Goal: Task Accomplishment & Management: Manage account settings

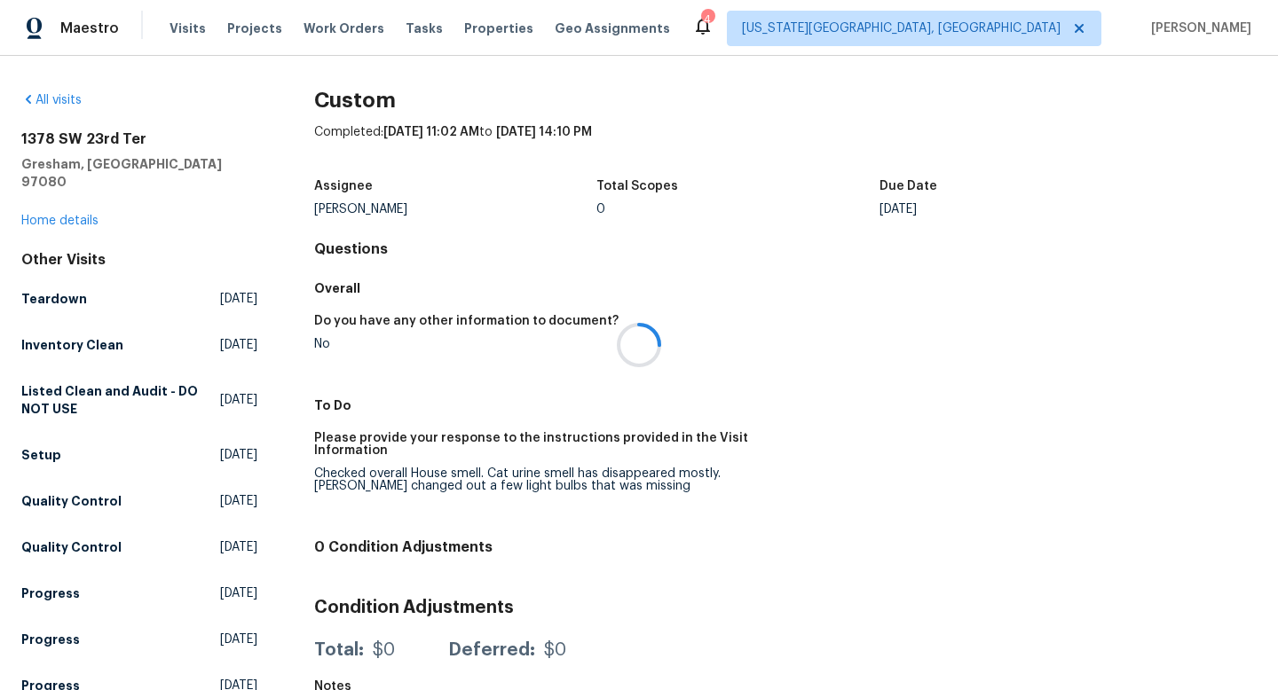
click at [176, 23] on div at bounding box center [639, 345] width 1278 height 690
click at [176, 23] on span "Visits" at bounding box center [188, 29] width 36 height 18
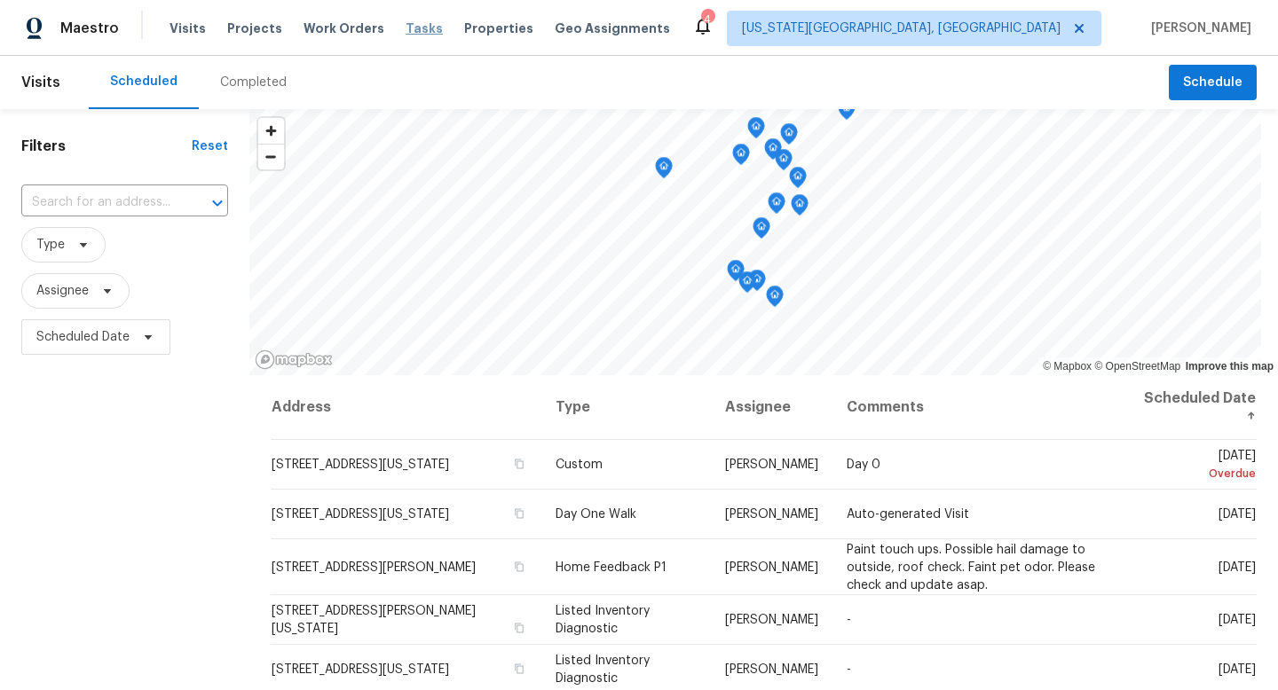
click at [411, 28] on span "Tasks" at bounding box center [424, 28] width 37 height 12
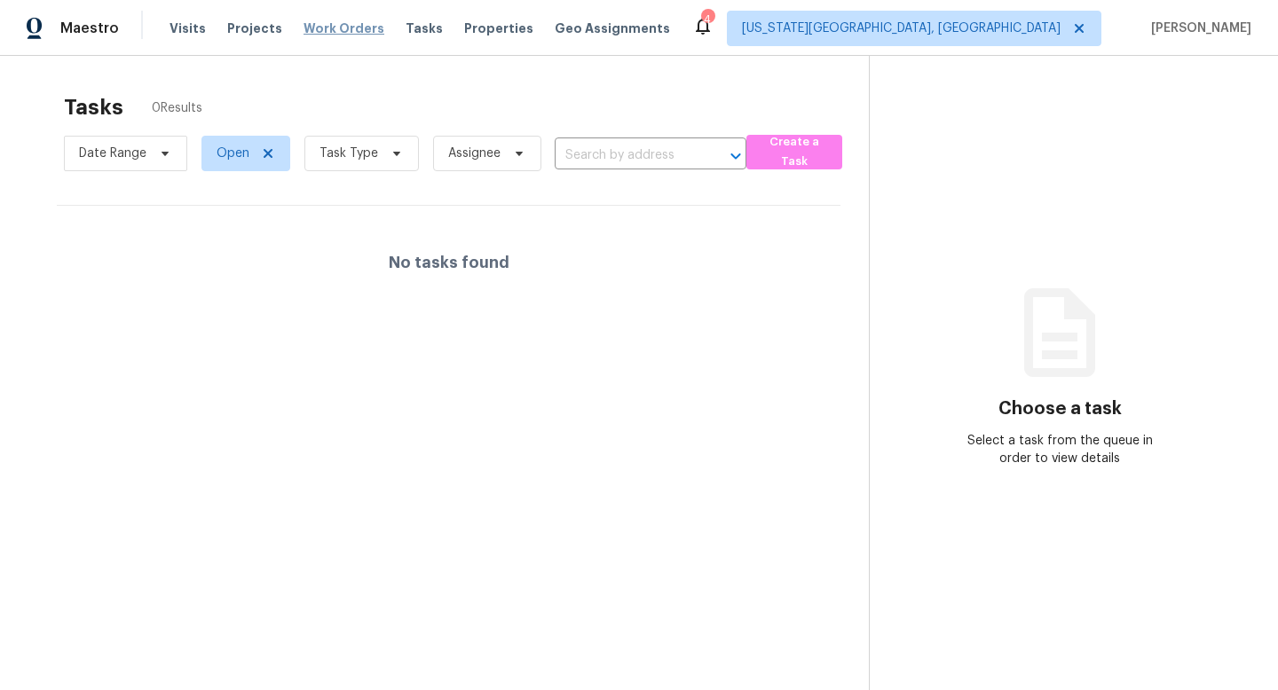
click at [342, 27] on span "Work Orders" at bounding box center [344, 29] width 81 height 18
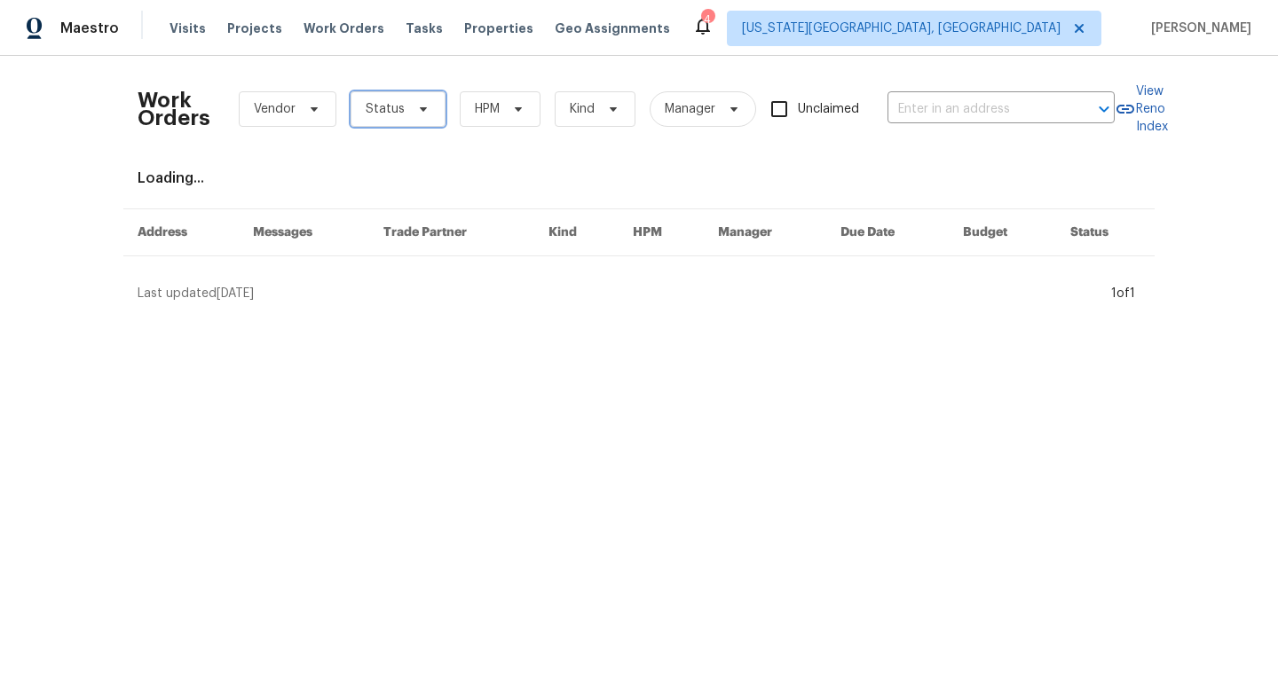
click at [386, 123] on span "Status" at bounding box center [398, 108] width 95 height 35
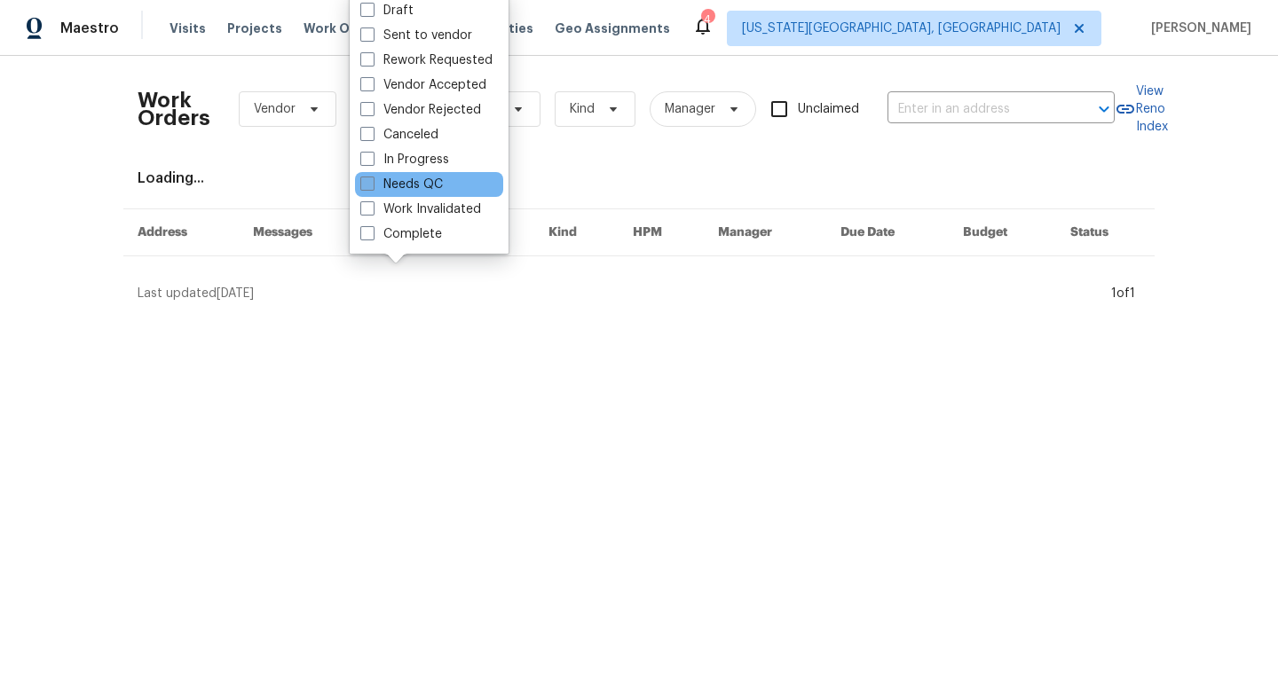
click at [370, 183] on span at bounding box center [367, 184] width 14 height 14
click at [370, 183] on input "Needs QC" at bounding box center [366, 182] width 12 height 12
checkbox input "true"
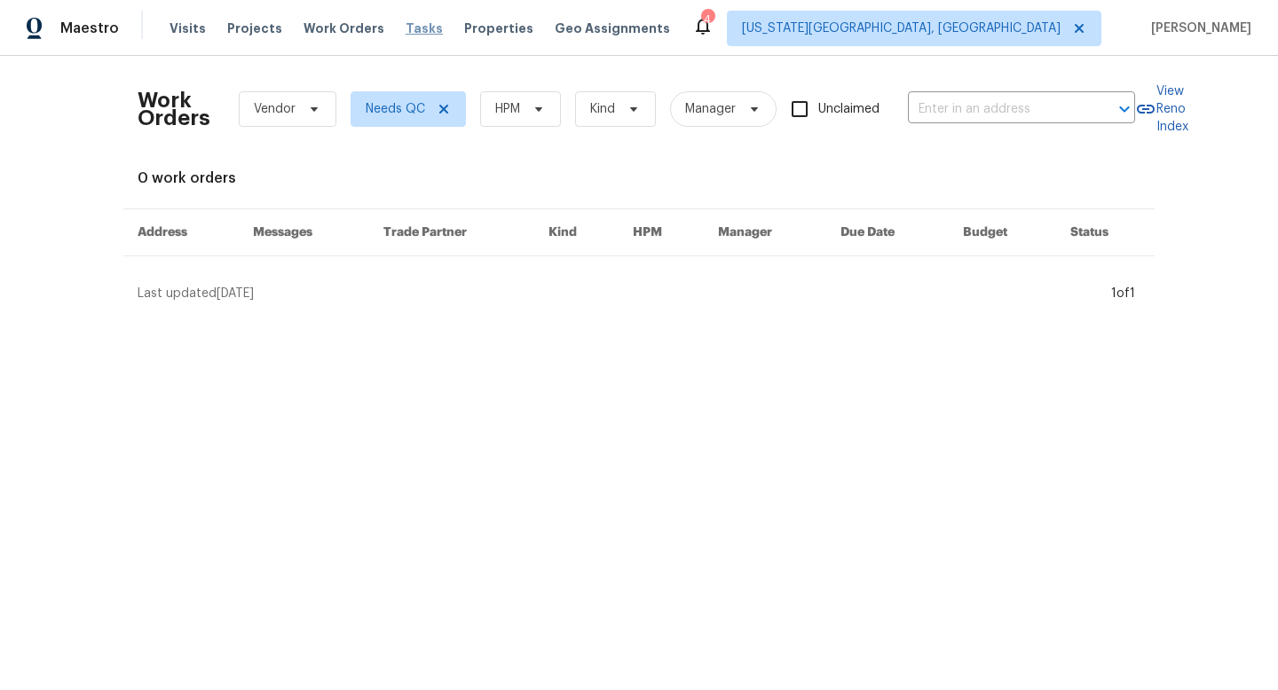
click at [406, 32] on span "Tasks" at bounding box center [424, 28] width 37 height 12
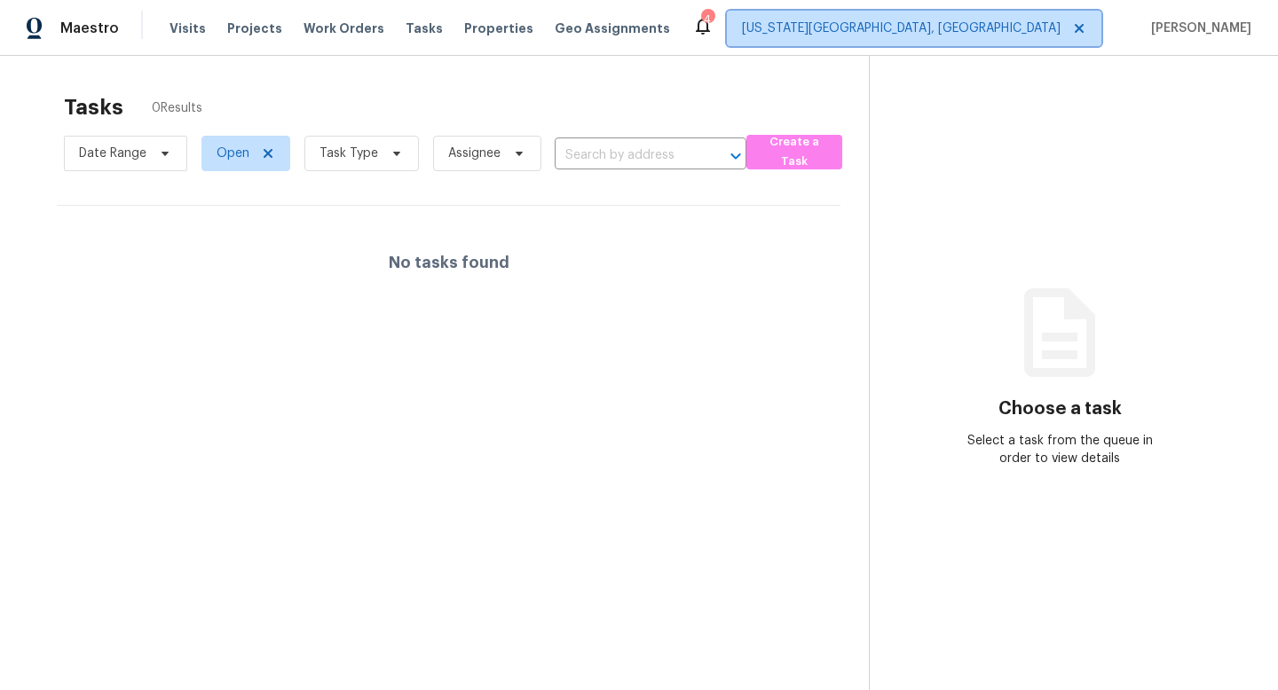
click at [993, 33] on span "[US_STATE][GEOGRAPHIC_DATA], [GEOGRAPHIC_DATA]" at bounding box center [901, 29] width 319 height 18
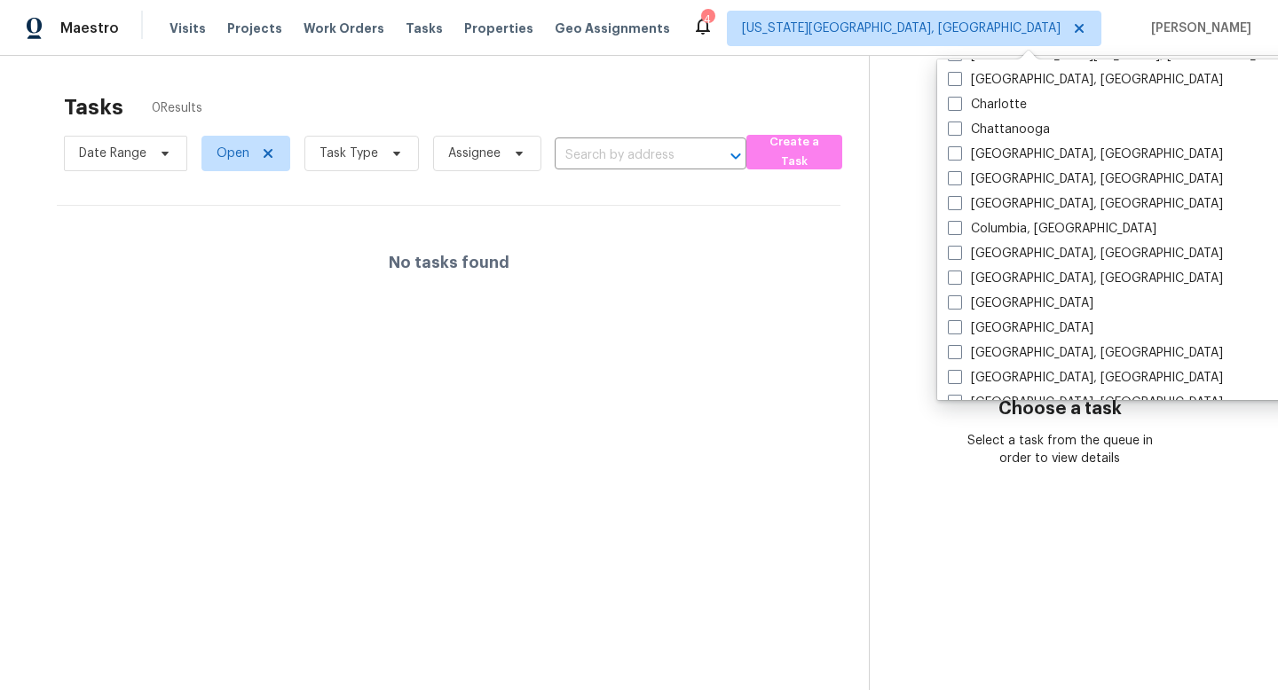
scroll to position [215, 0]
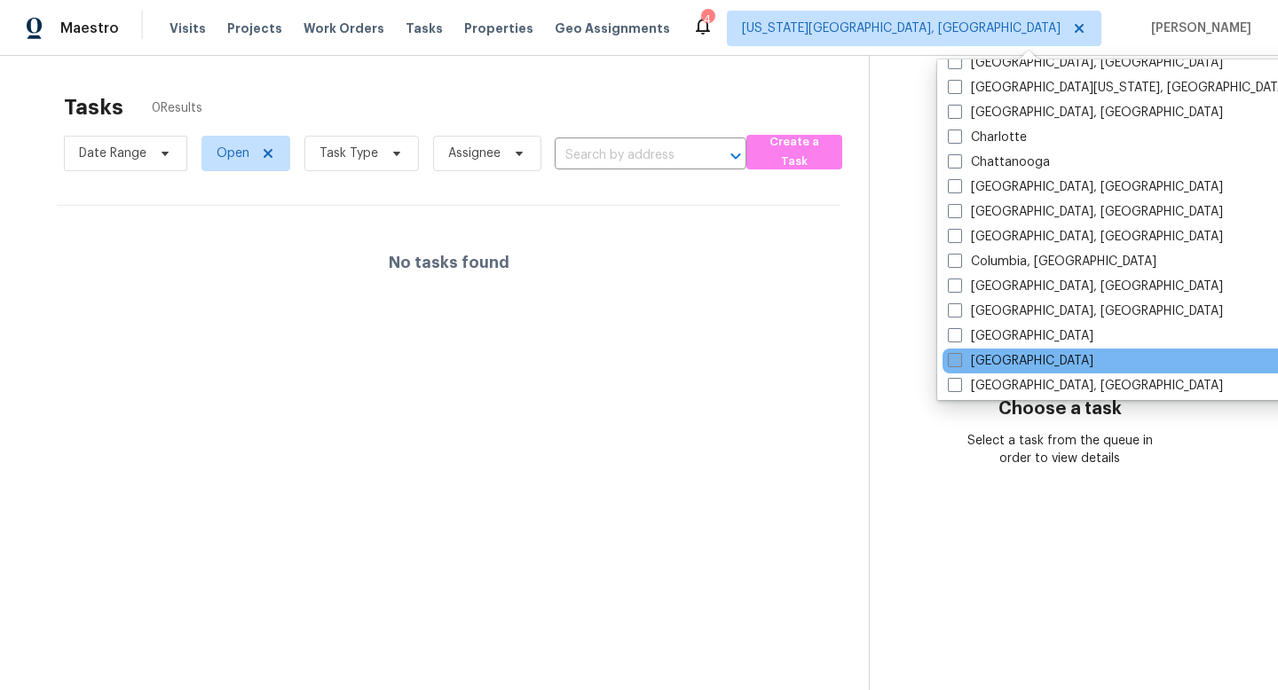
click at [955, 363] on span at bounding box center [955, 360] width 14 height 14
click at [955, 363] on input "[GEOGRAPHIC_DATA]" at bounding box center [954, 358] width 12 height 12
checkbox input "true"
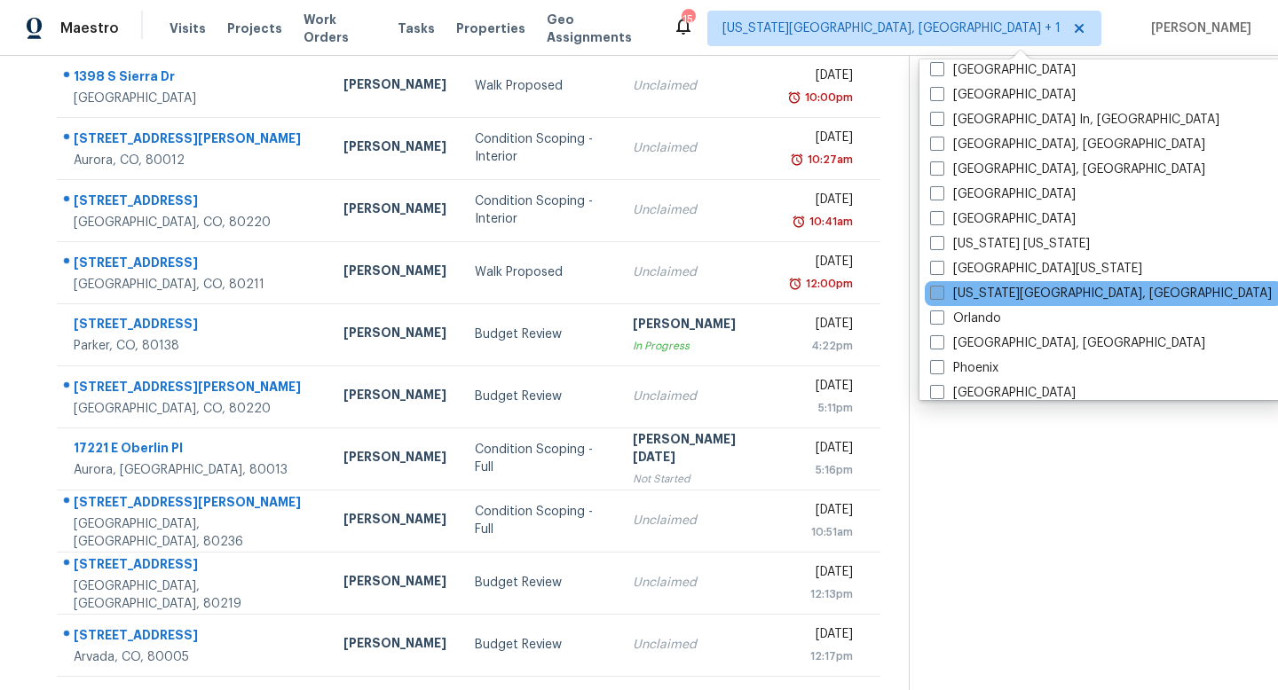
scroll to position [717, 0]
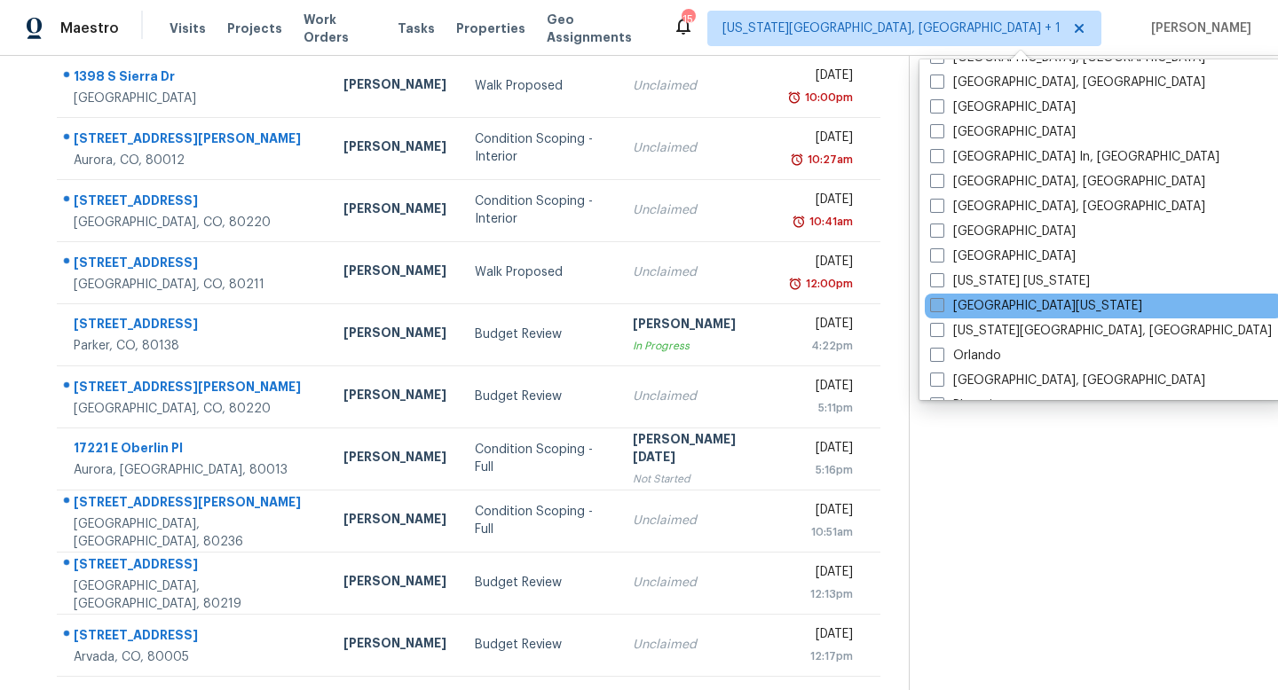
click at [942, 308] on span at bounding box center [937, 305] width 14 height 14
click at [942, 308] on input "[GEOGRAPHIC_DATA][US_STATE]" at bounding box center [936, 303] width 12 height 12
checkbox input "true"
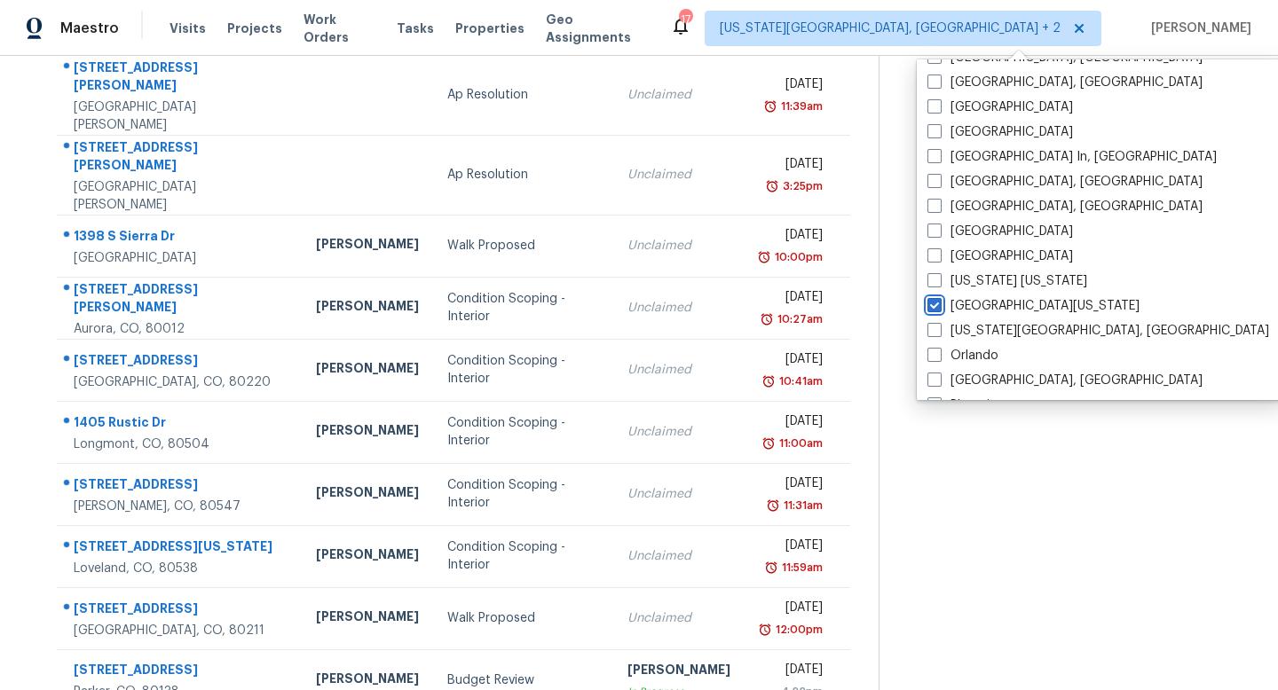
scroll to position [233, 0]
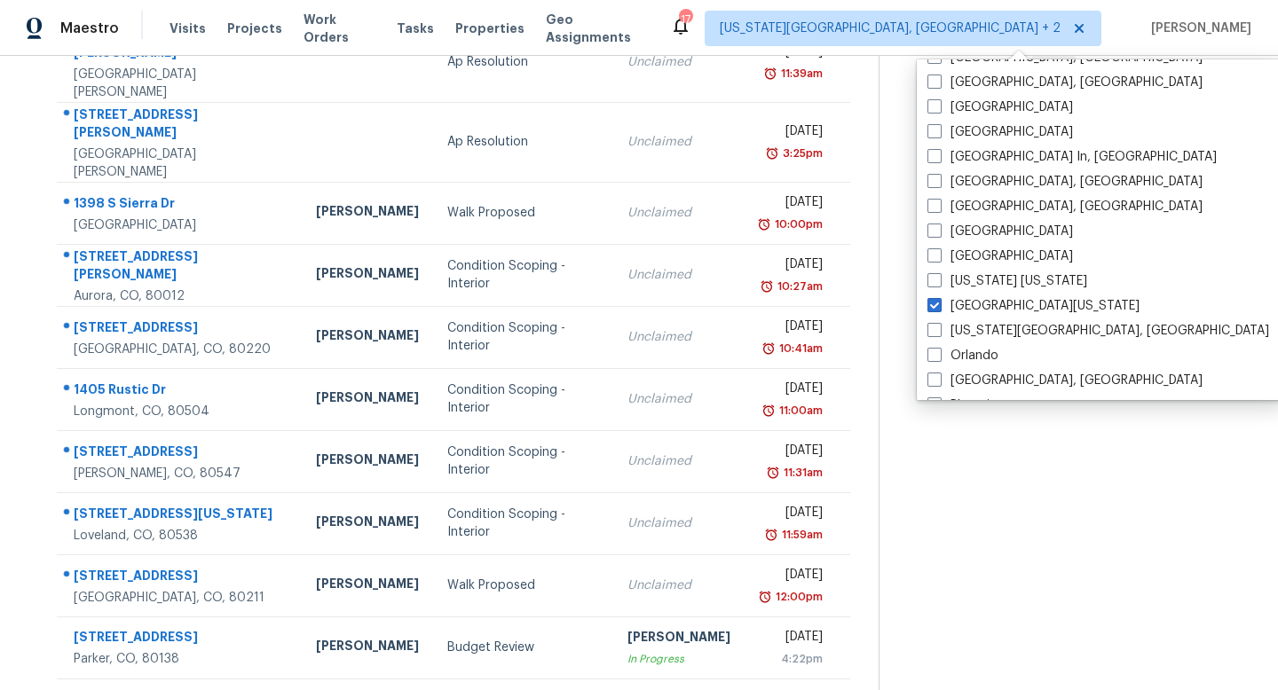
click at [501, 690] on icon at bounding box center [504, 702] width 6 height 10
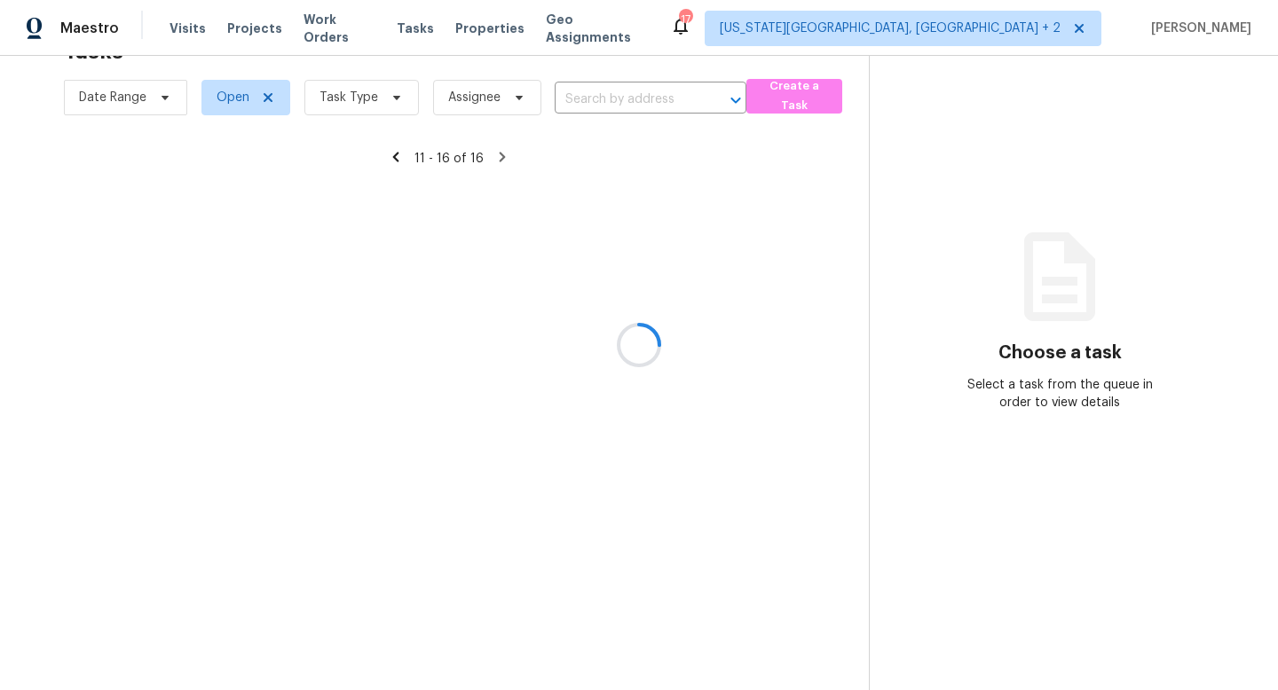
scroll to position [56, 0]
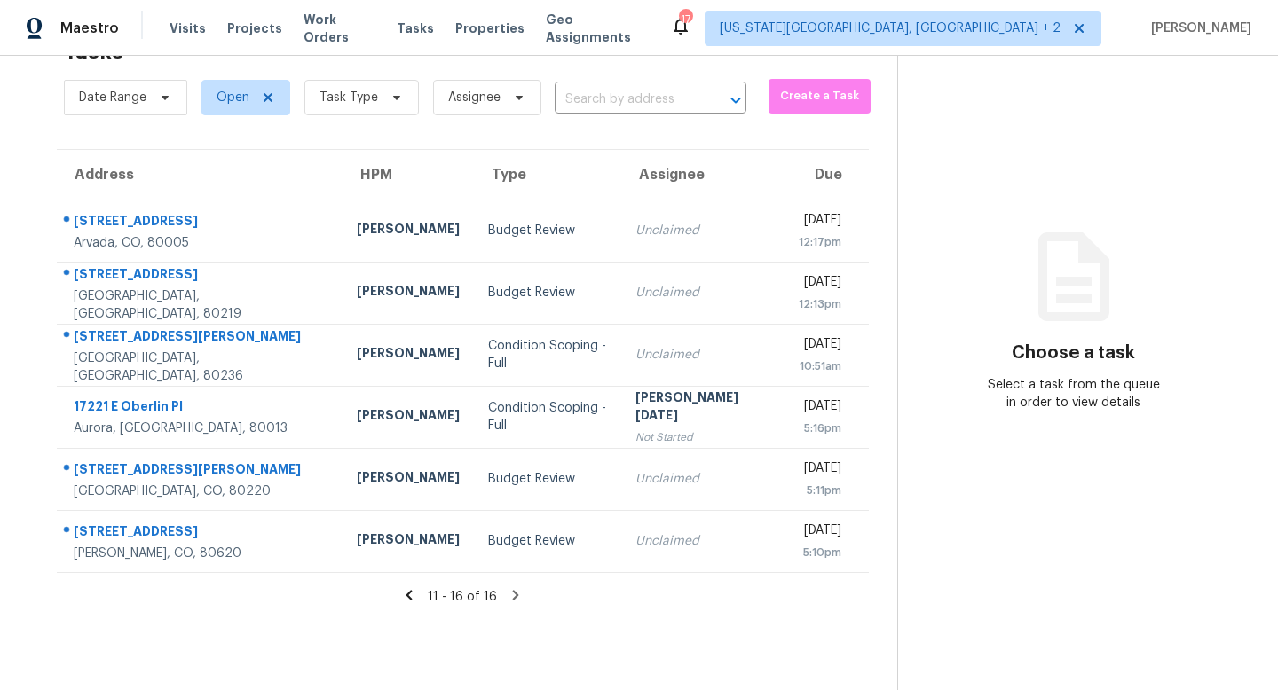
click at [406, 592] on icon at bounding box center [409, 595] width 6 height 10
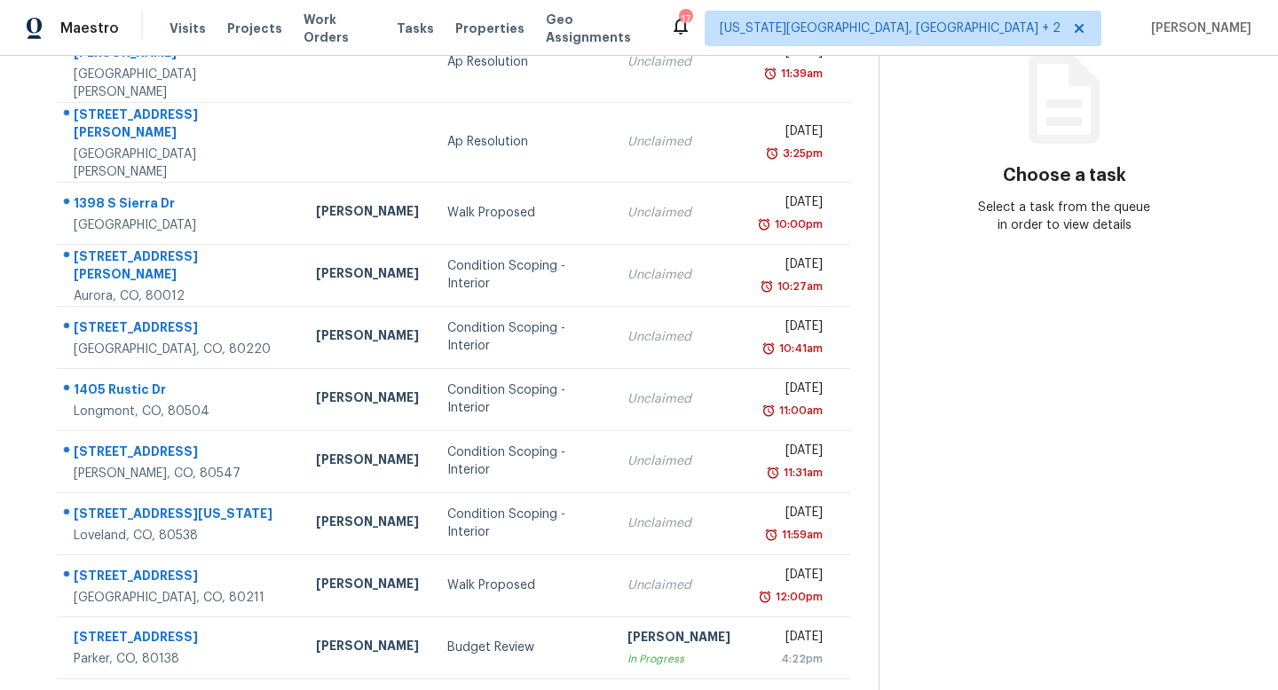
scroll to position [0, 0]
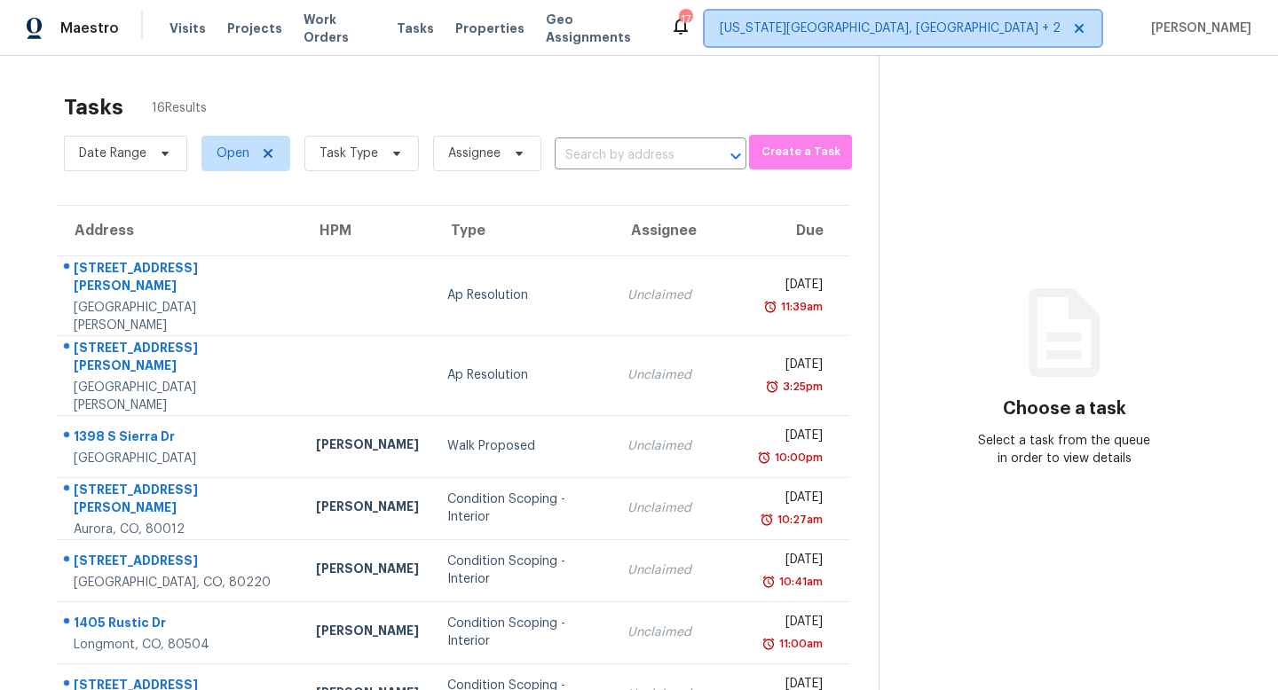
click at [1031, 23] on span "[US_STATE][GEOGRAPHIC_DATA], [GEOGRAPHIC_DATA] + 2" at bounding box center [890, 29] width 341 height 18
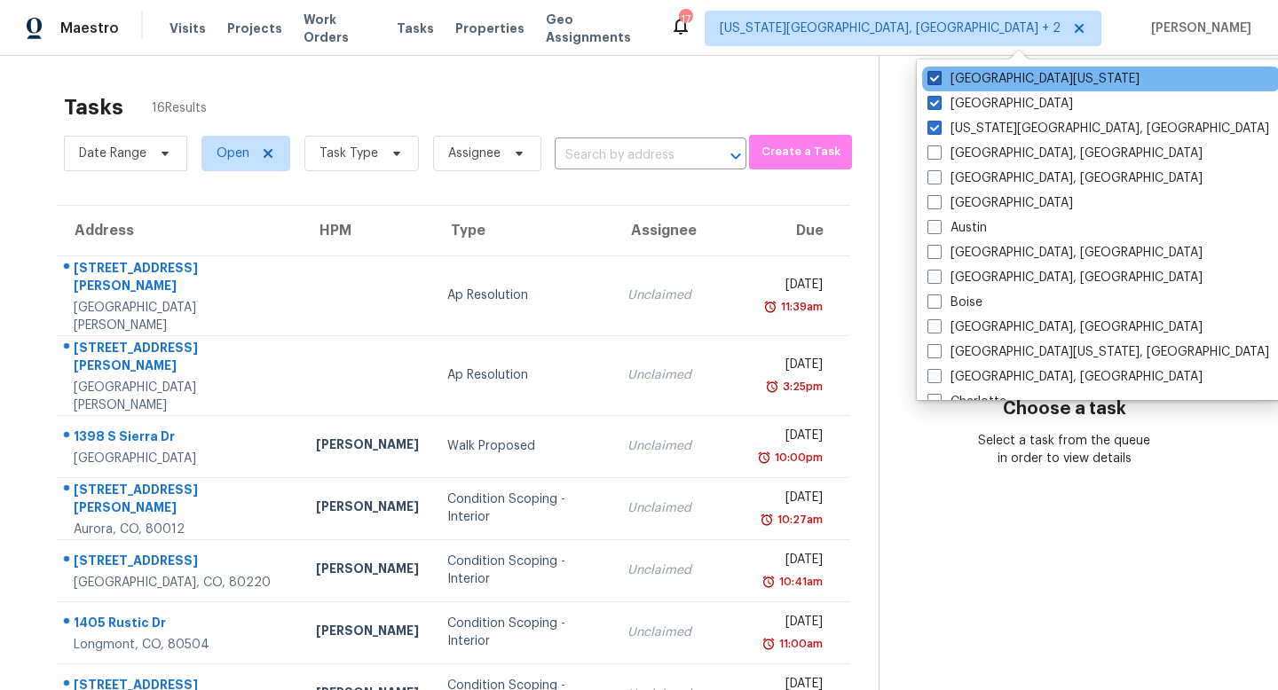
click at [933, 83] on span at bounding box center [934, 78] width 14 height 14
click at [933, 82] on input "[GEOGRAPHIC_DATA][US_STATE]" at bounding box center [933, 76] width 12 height 12
checkbox input "false"
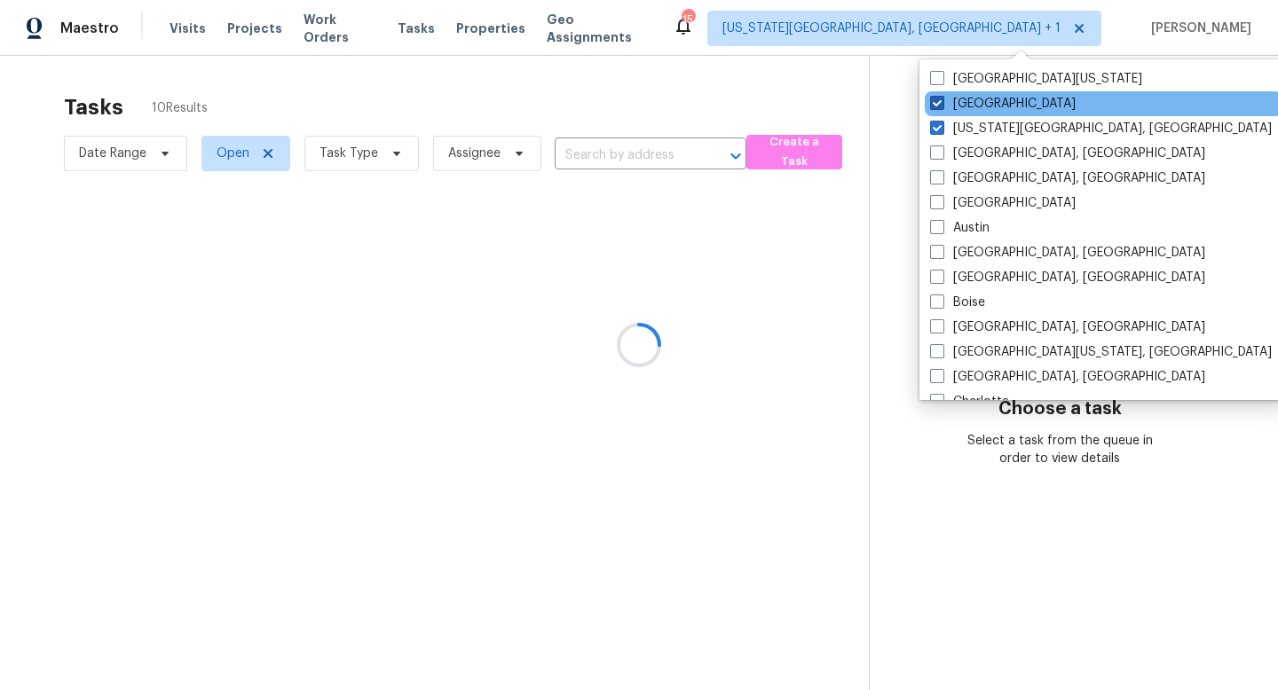
click at [935, 106] on span at bounding box center [937, 103] width 14 height 14
click at [935, 106] on input "[GEOGRAPHIC_DATA]" at bounding box center [936, 101] width 12 height 12
checkbox input "false"
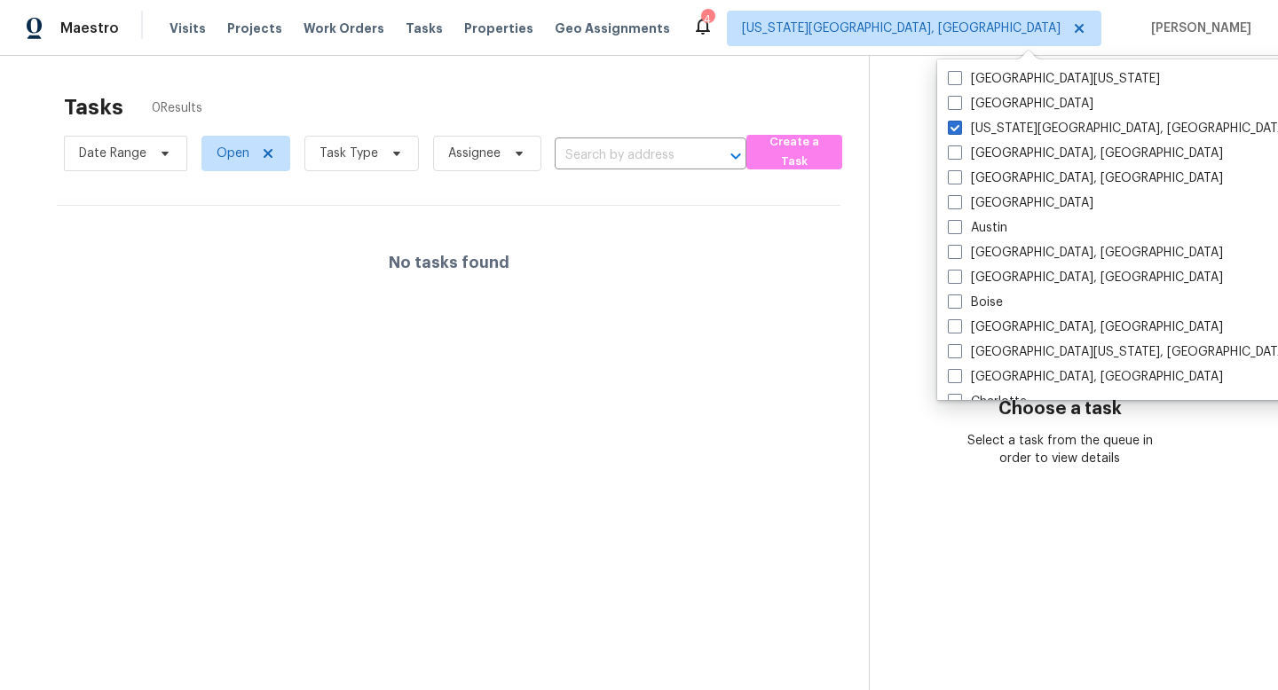
click at [392, 100] on div "Tasks 0 Results" at bounding box center [466, 107] width 805 height 46
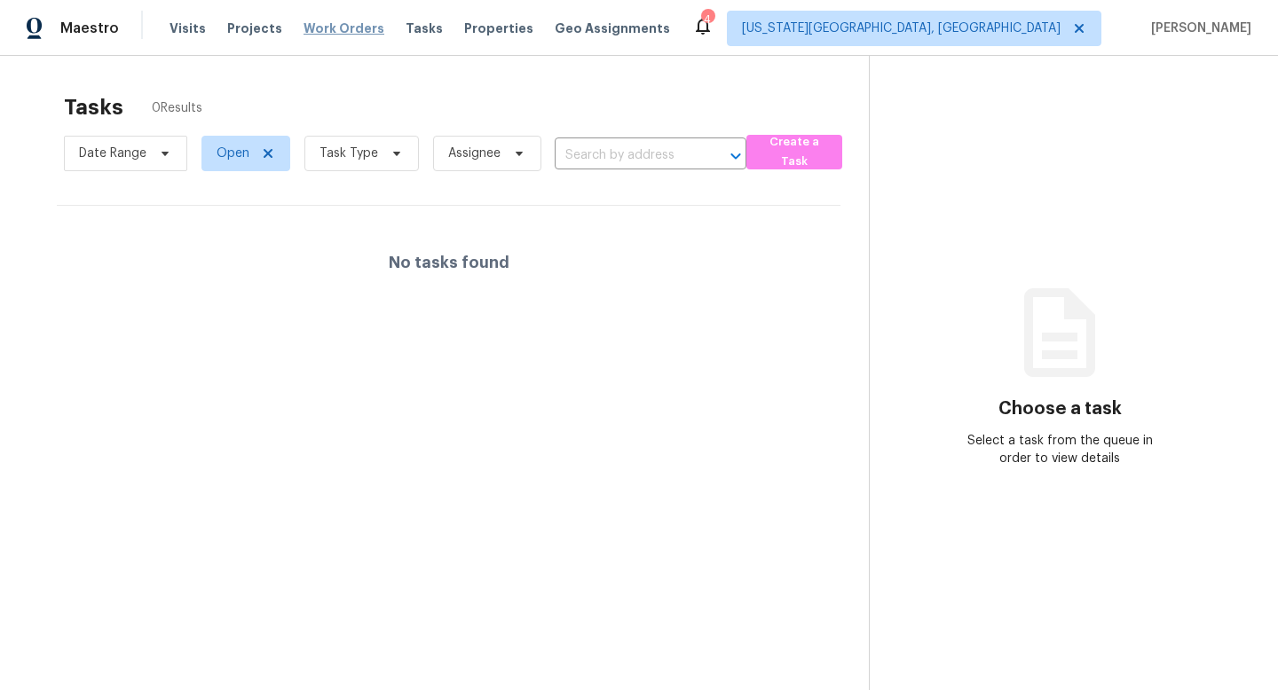
click at [340, 27] on span "Work Orders" at bounding box center [344, 29] width 81 height 18
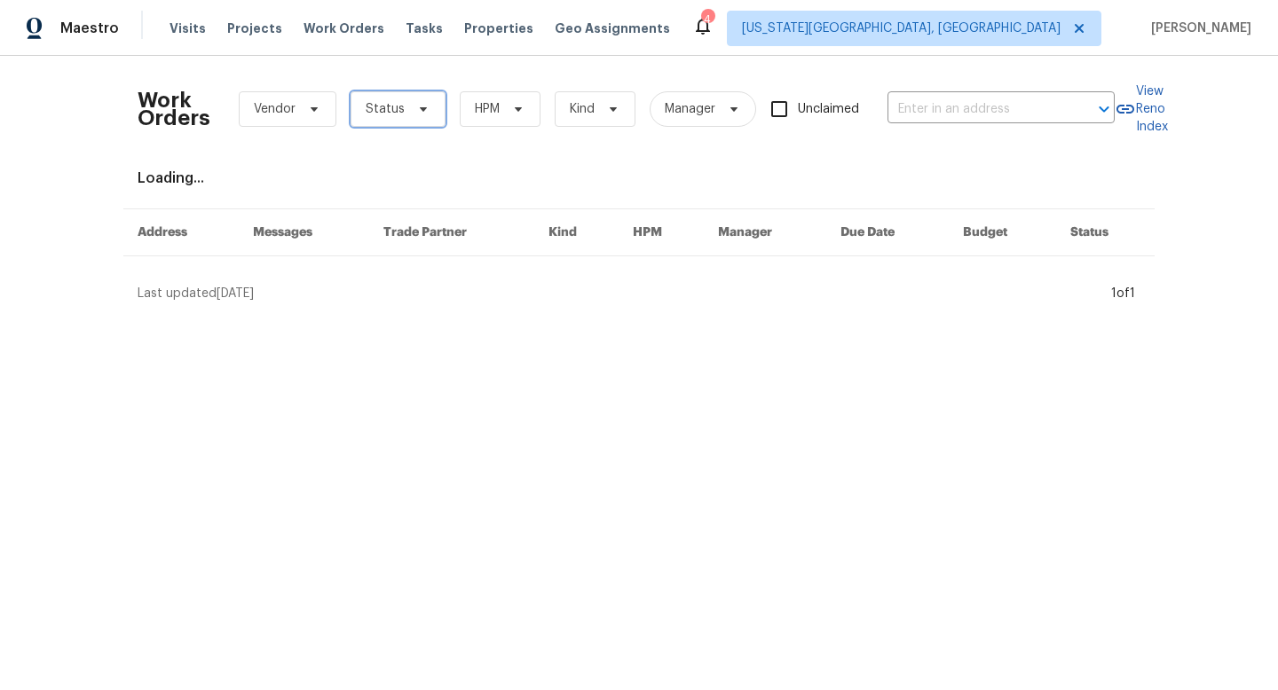
click at [387, 109] on span "Status" at bounding box center [385, 109] width 39 height 18
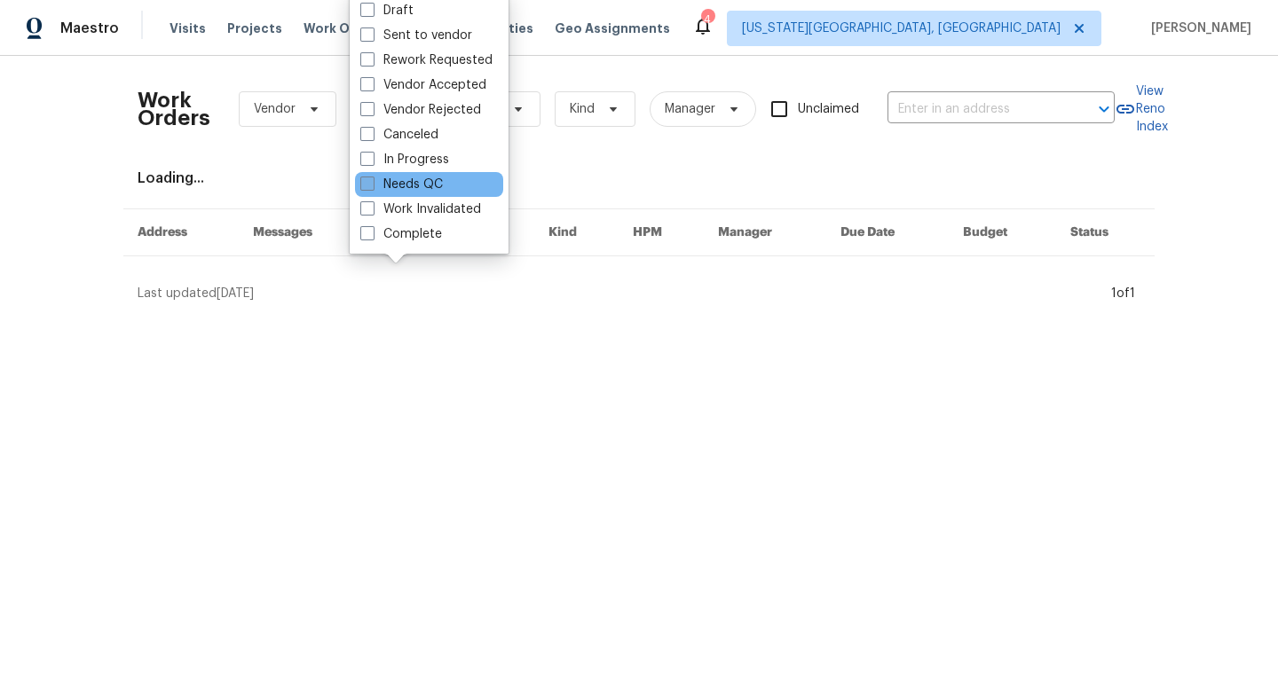
click at [375, 182] on label "Needs QC" at bounding box center [401, 185] width 83 height 18
click at [372, 182] on input "Needs QC" at bounding box center [366, 182] width 12 height 12
checkbox input "true"
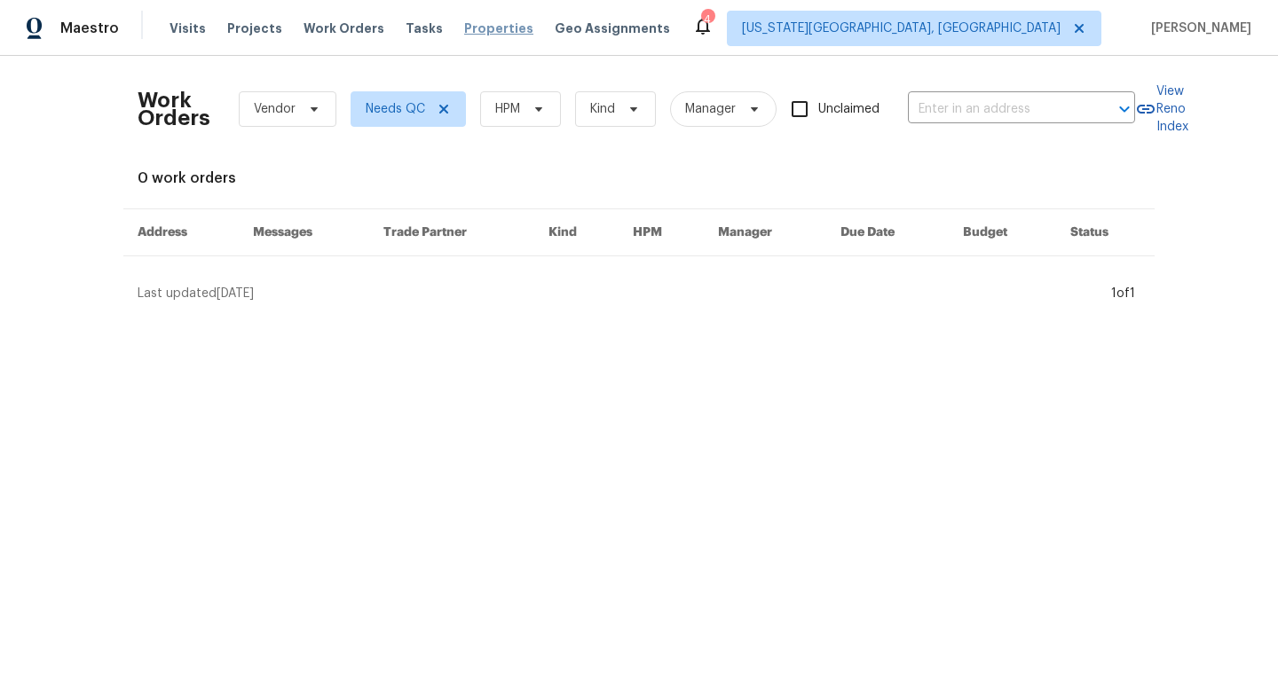
click at [486, 23] on span "Properties" at bounding box center [498, 29] width 69 height 18
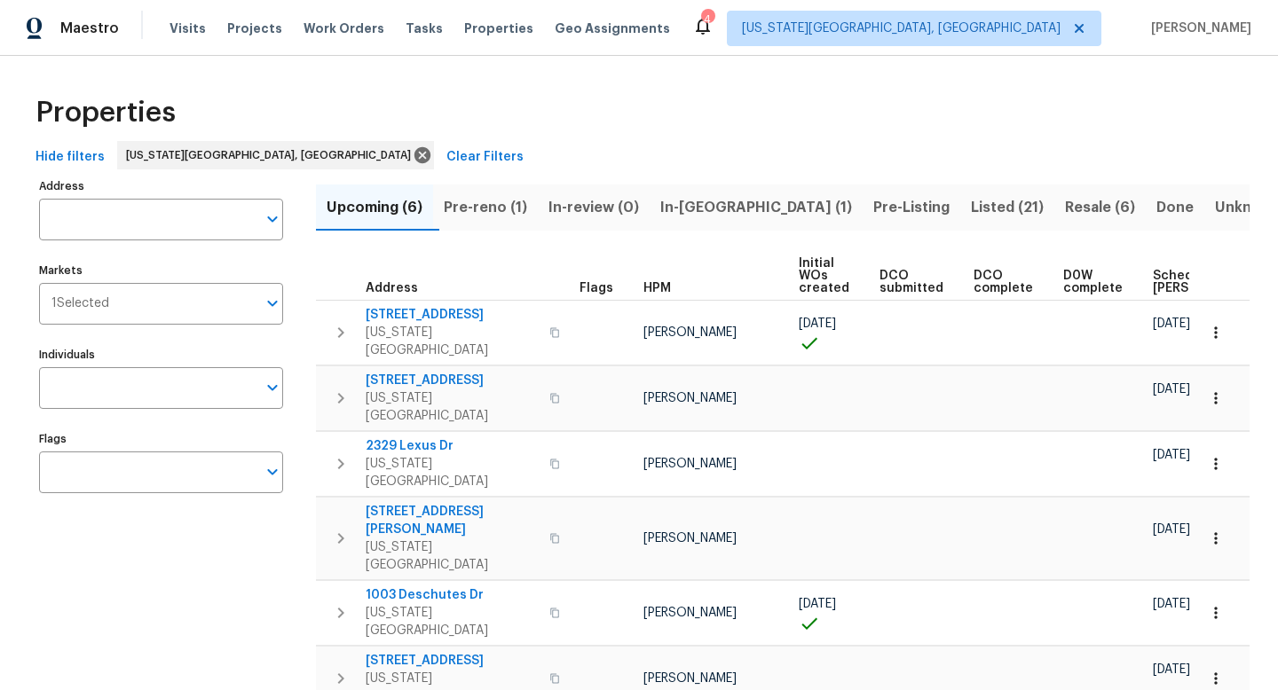
click at [465, 212] on span "Pre-reno (1)" at bounding box center [485, 207] width 83 height 25
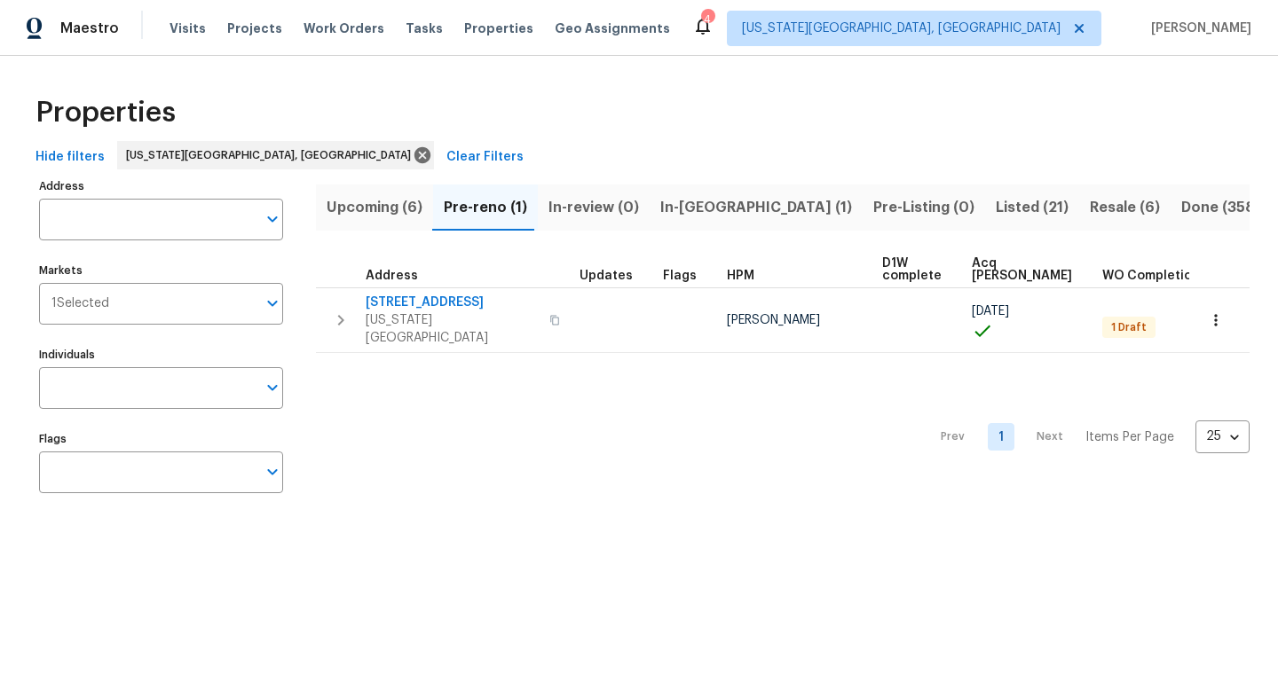
click at [188, 7] on div "Maestro Visits Projects Work Orders Tasks Properties Geo Assignments 4 [US_STAT…" at bounding box center [639, 28] width 1278 height 56
click at [181, 26] on span "Visits" at bounding box center [188, 29] width 36 height 18
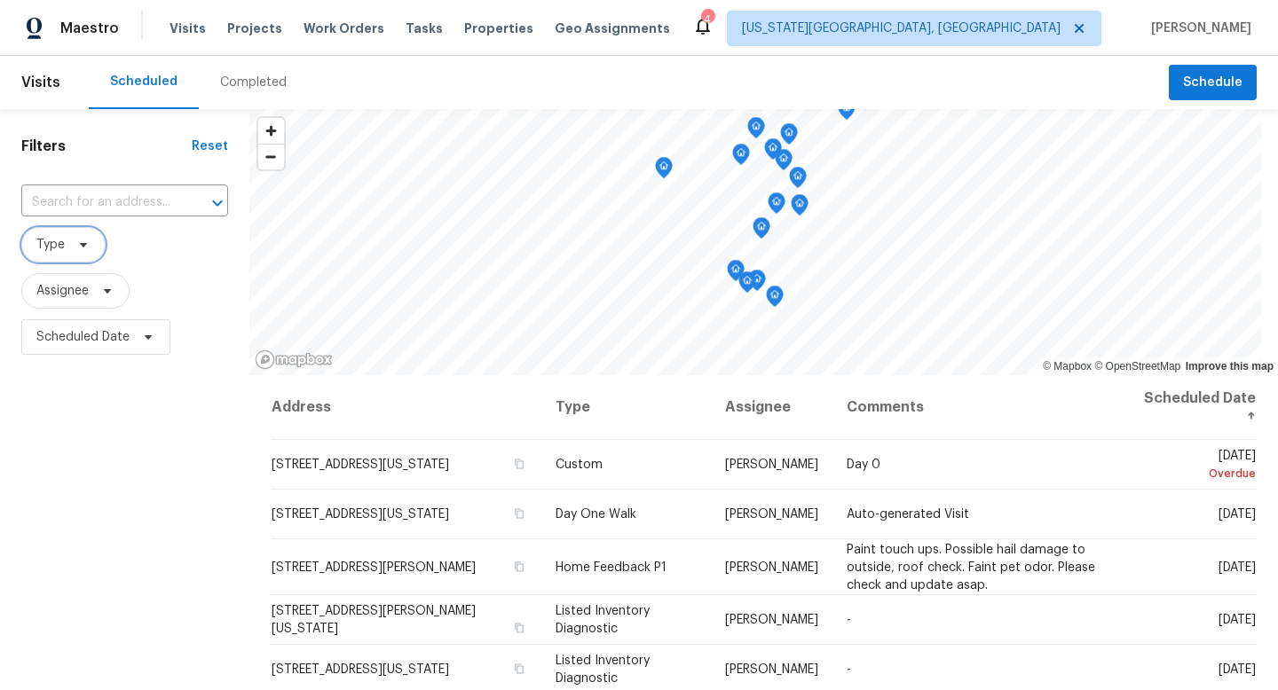
click at [79, 246] on icon at bounding box center [83, 245] width 14 height 14
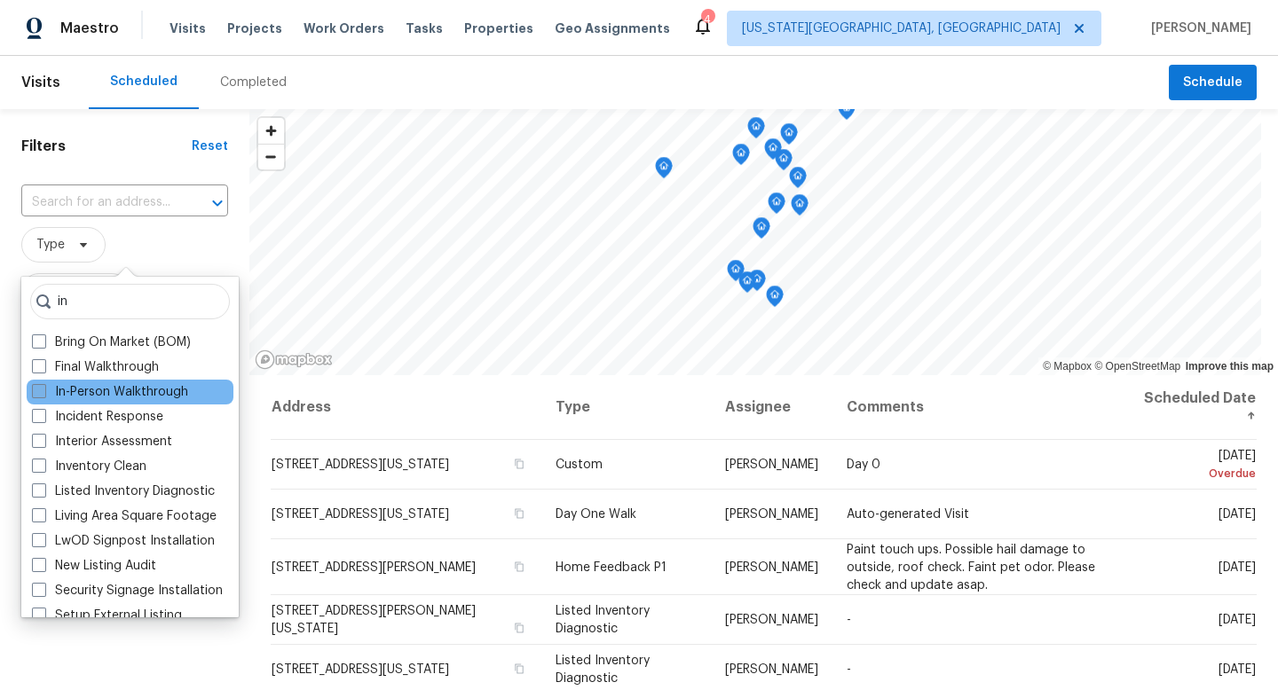
type input "in"
click at [36, 394] on span at bounding box center [39, 391] width 14 height 14
click at [36, 394] on input "In-Person Walkthrough" at bounding box center [38, 389] width 12 height 12
checkbox input "true"
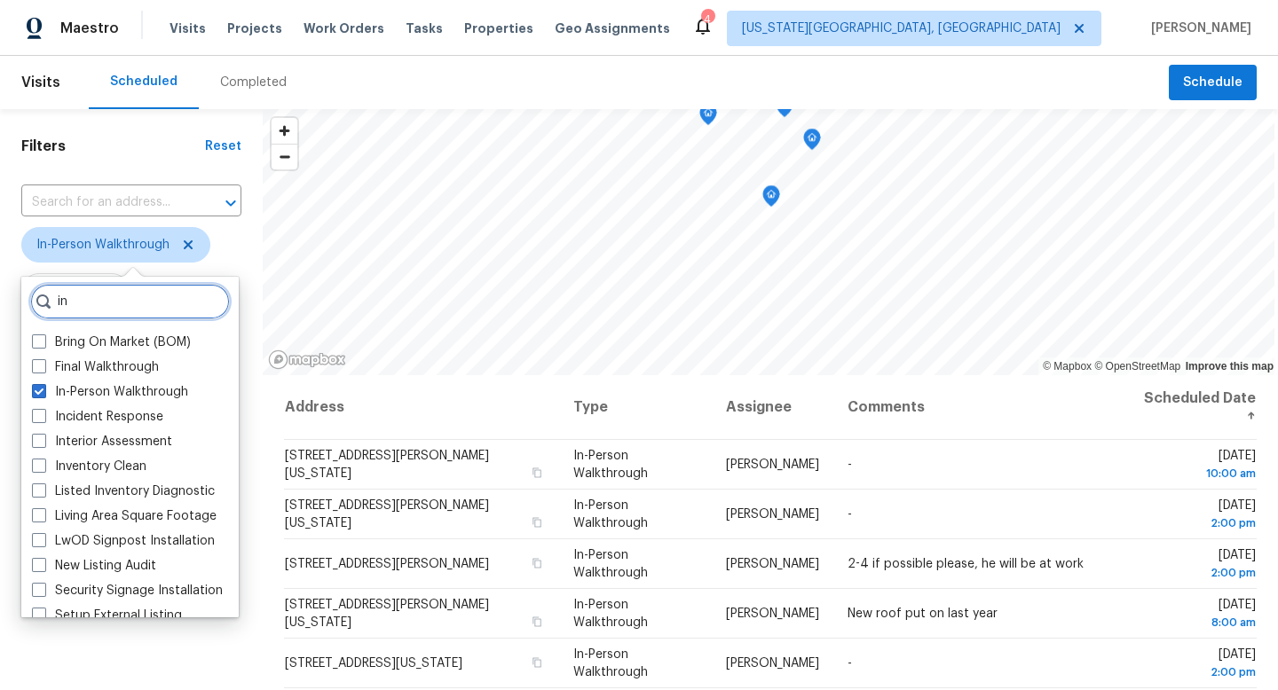
click at [106, 296] on input "in" at bounding box center [130, 301] width 200 height 35
type input "i"
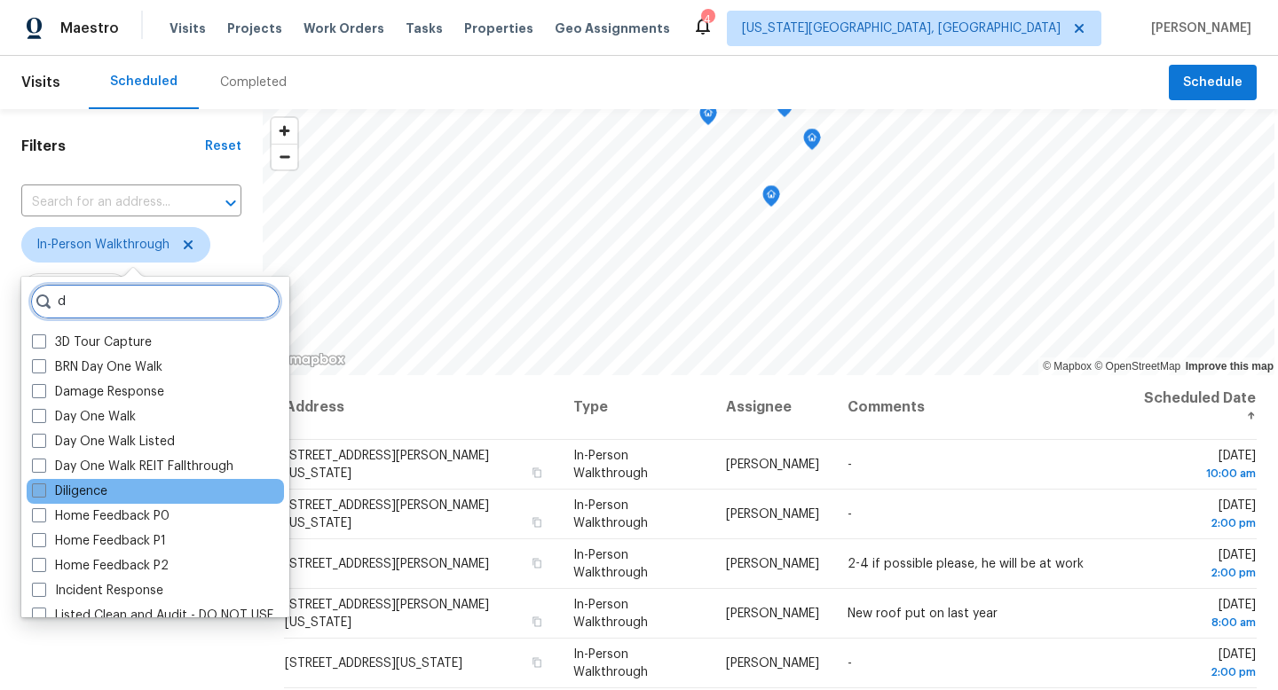
type input "d"
click at [35, 491] on span at bounding box center [39, 491] width 14 height 14
click at [35, 491] on input "Diligence" at bounding box center [38, 489] width 12 height 12
checkbox input "true"
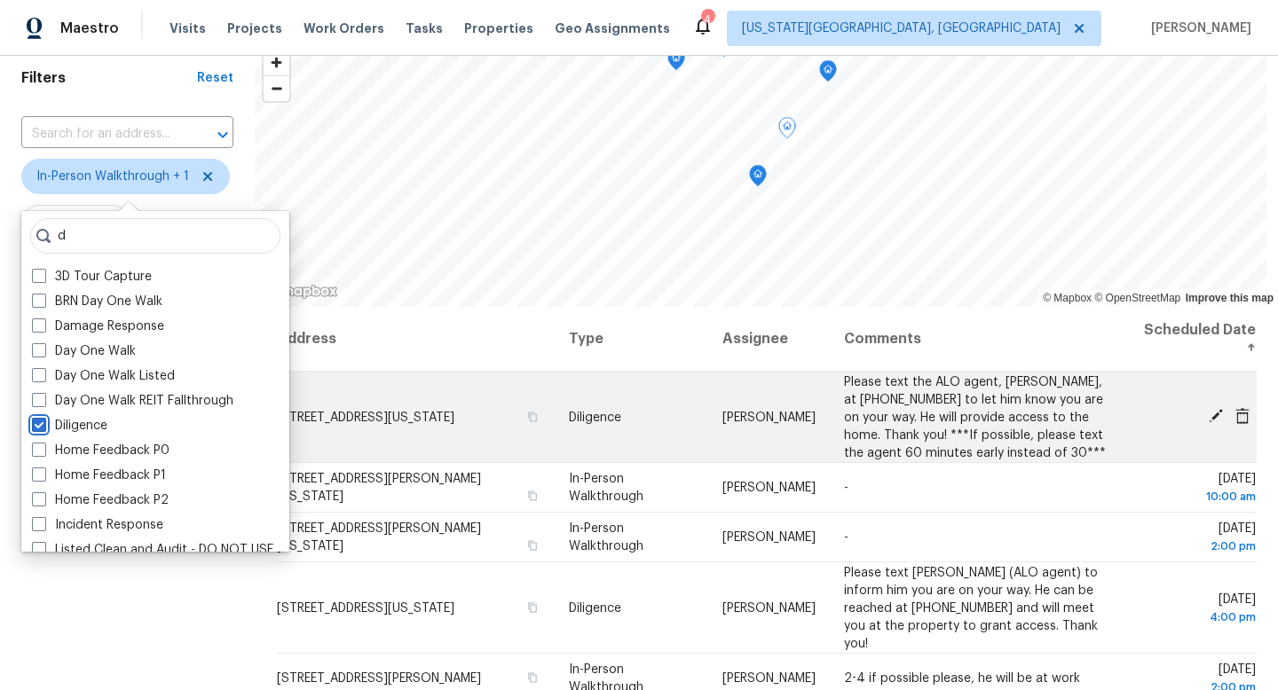
scroll to position [74, 0]
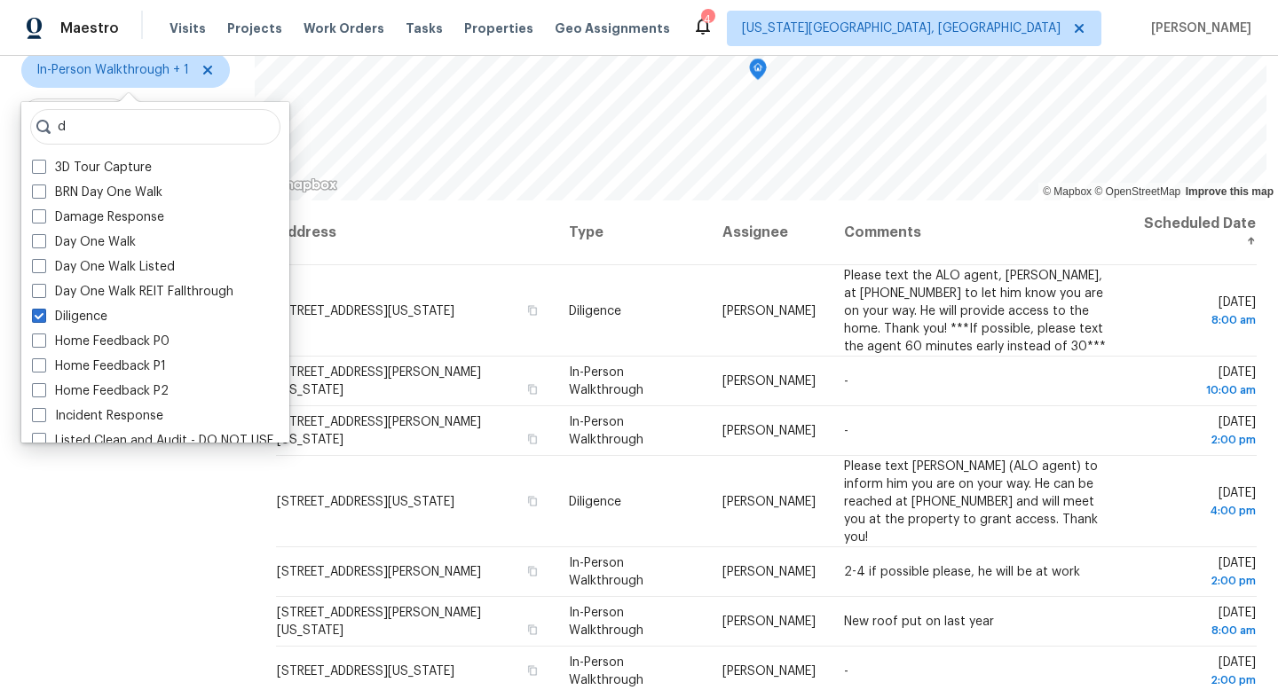
click at [180, 587] on div "Filters Reset ​ In-Person Walkthrough + 1 Assignee Scheduled Date" at bounding box center [127, 343] width 255 height 818
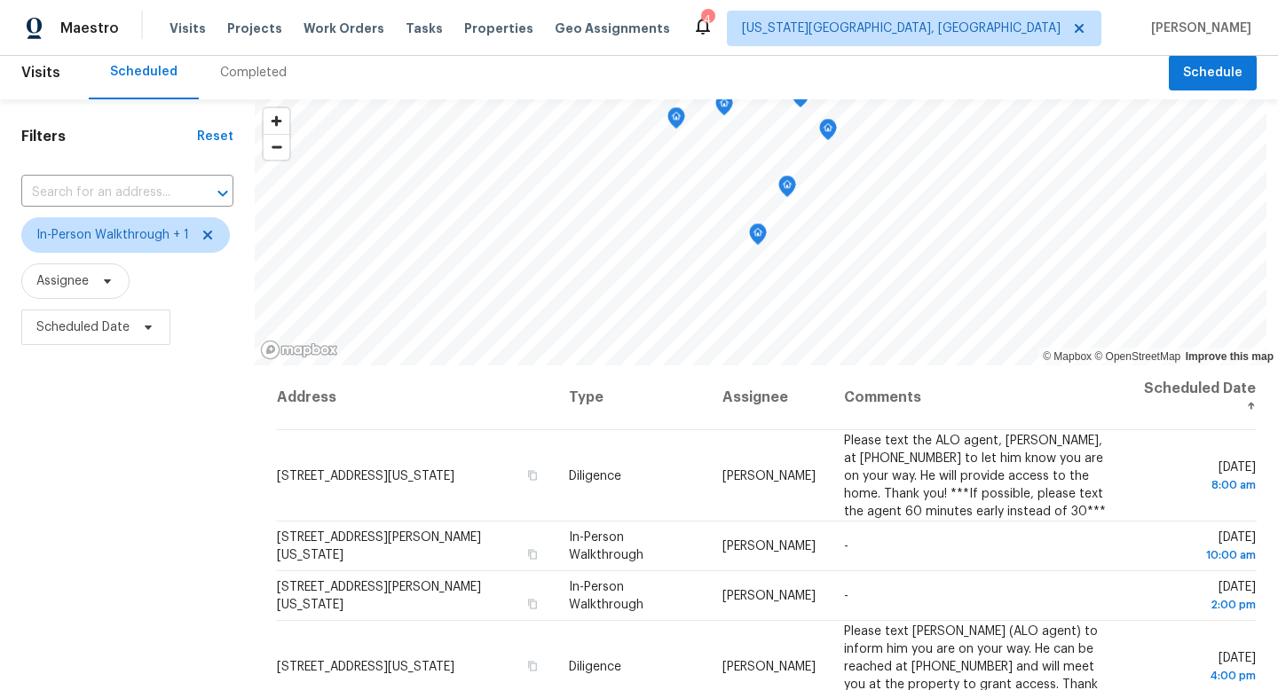
scroll to position [0, 0]
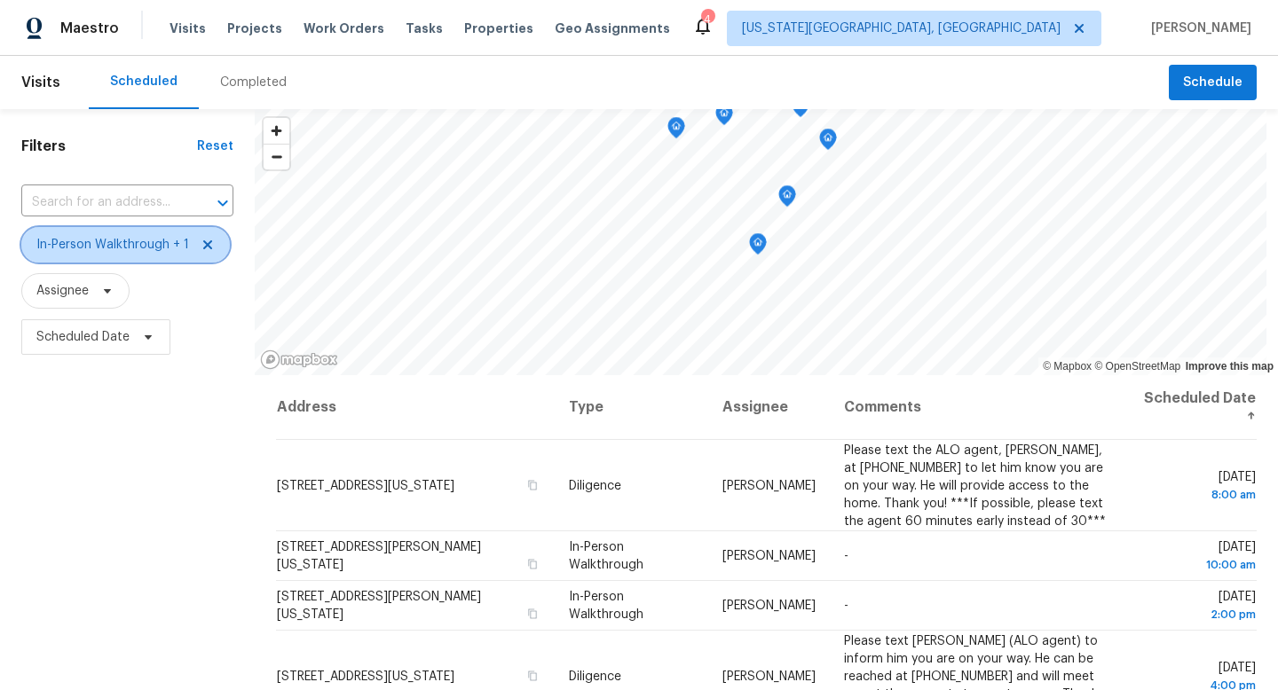
click at [203, 248] on icon at bounding box center [207, 245] width 9 height 9
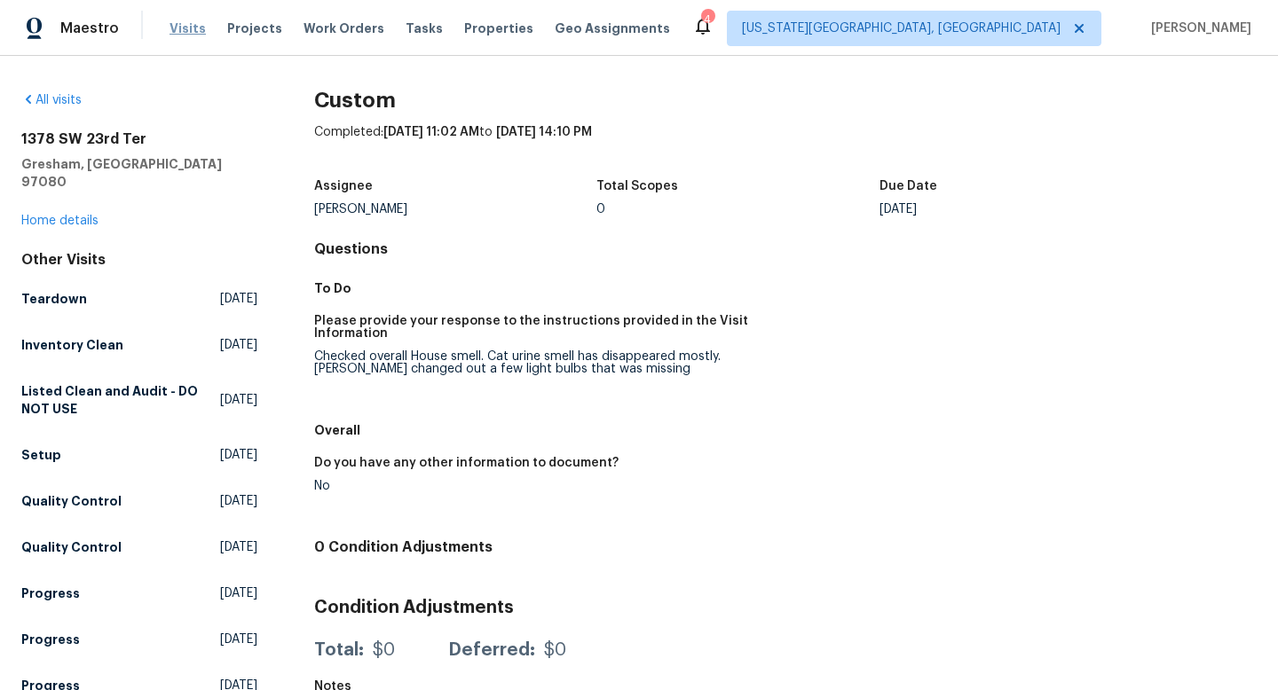
click at [175, 28] on span "Visits" at bounding box center [188, 29] width 36 height 18
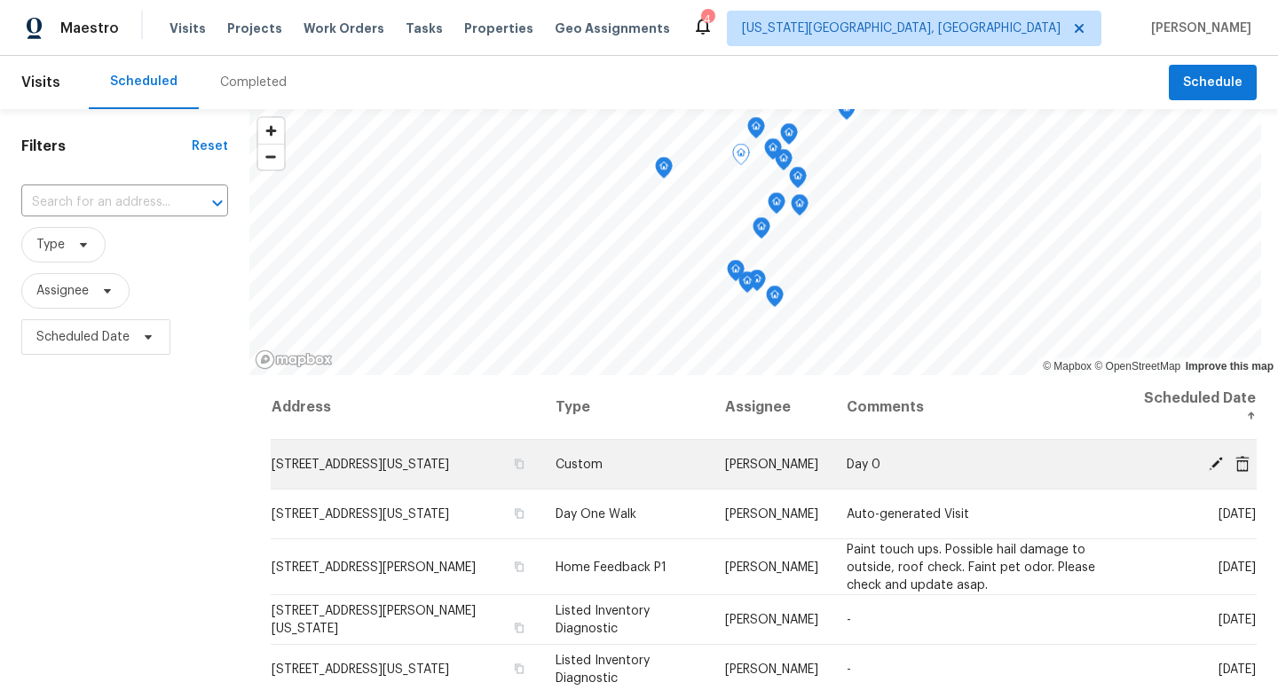
click at [1215, 460] on icon at bounding box center [1216, 463] width 16 height 16
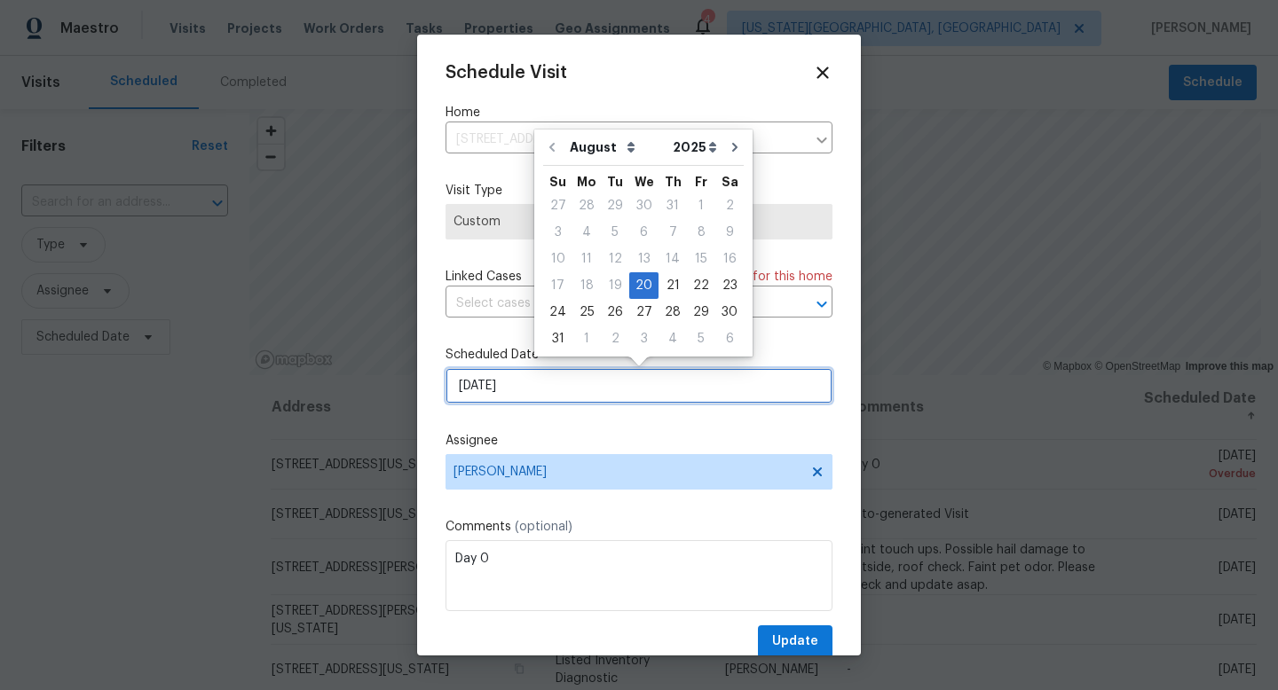
click at [586, 383] on input "8/20/2025" at bounding box center [639, 385] width 387 height 35
click at [667, 288] on div "21" at bounding box center [673, 285] width 28 height 25
type input "[DATE]"
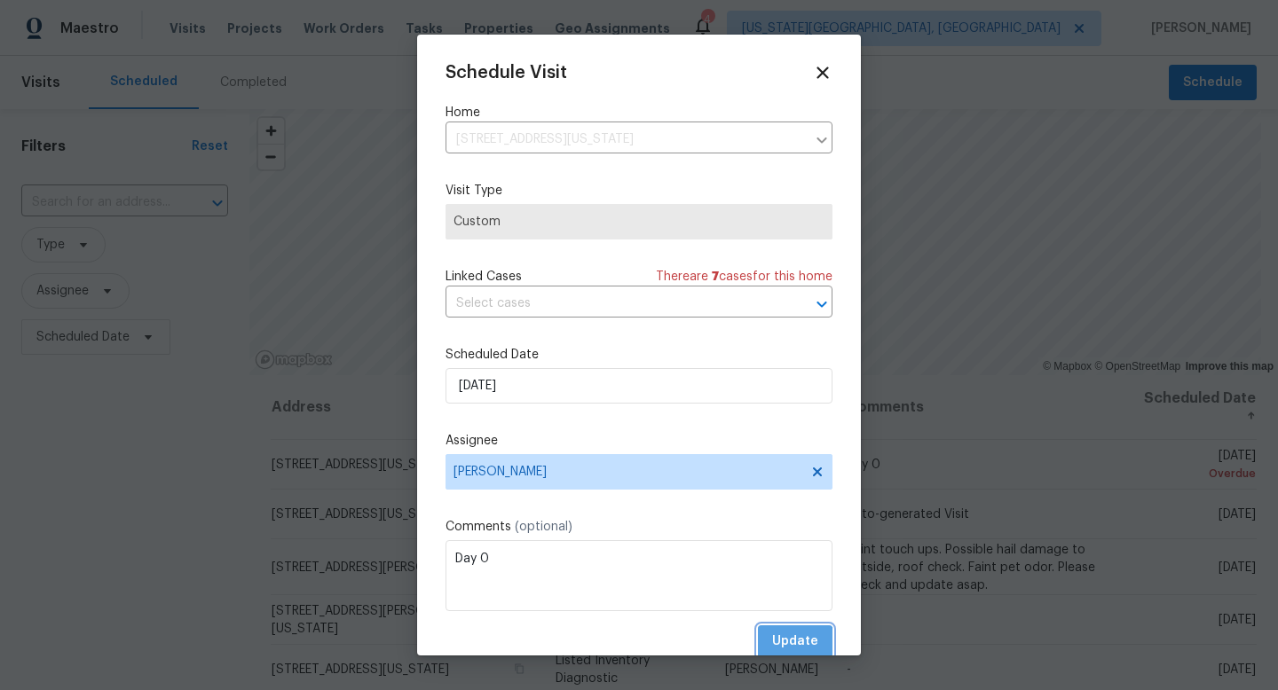
click at [789, 649] on span "Update" at bounding box center [795, 642] width 46 height 22
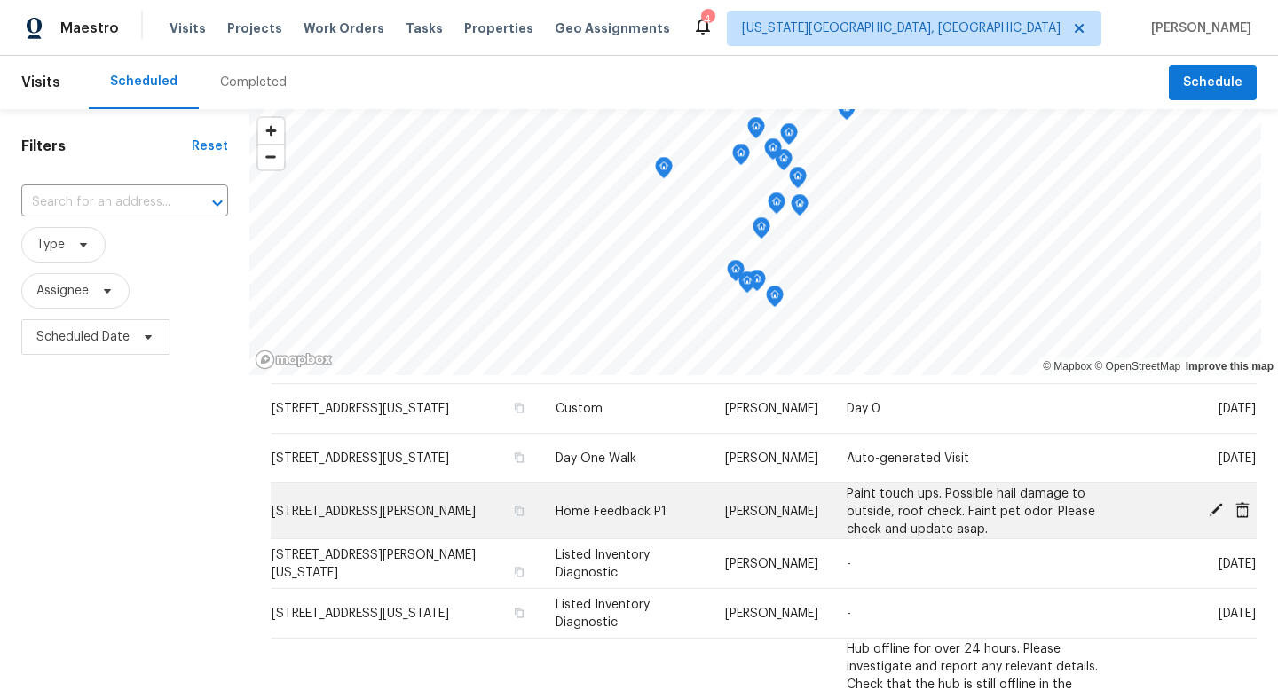
scroll to position [84, 0]
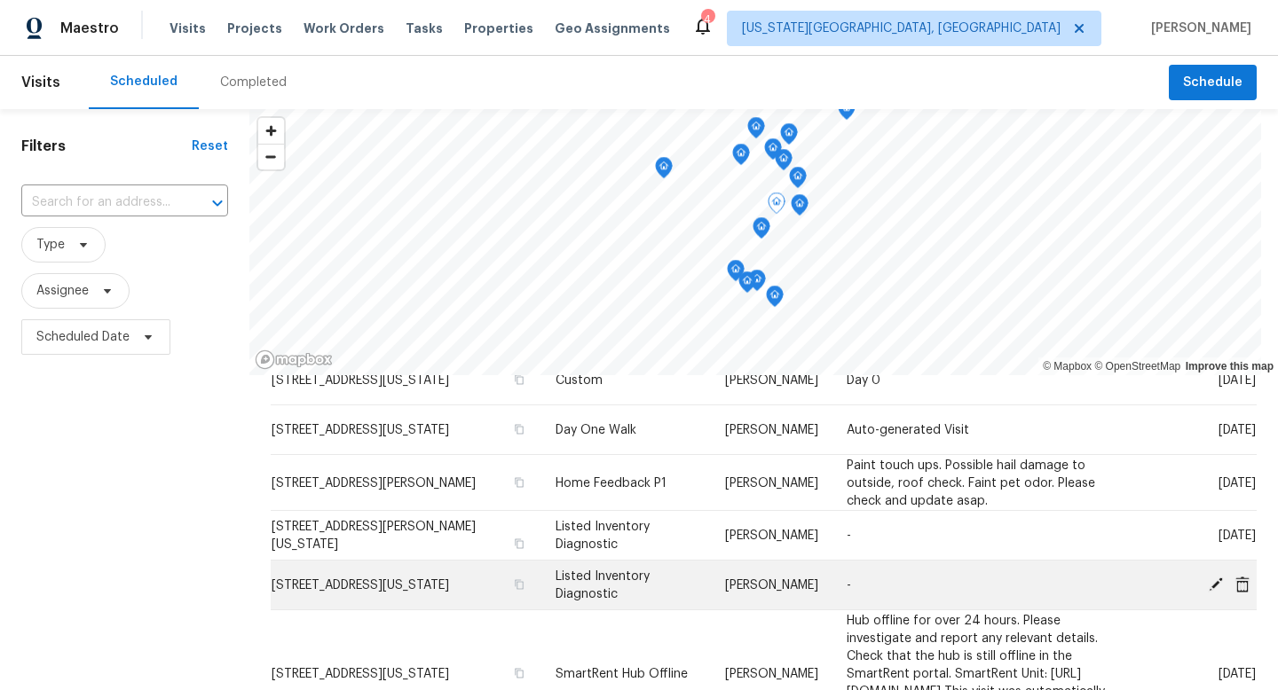
click at [1215, 582] on icon at bounding box center [1216, 584] width 14 height 14
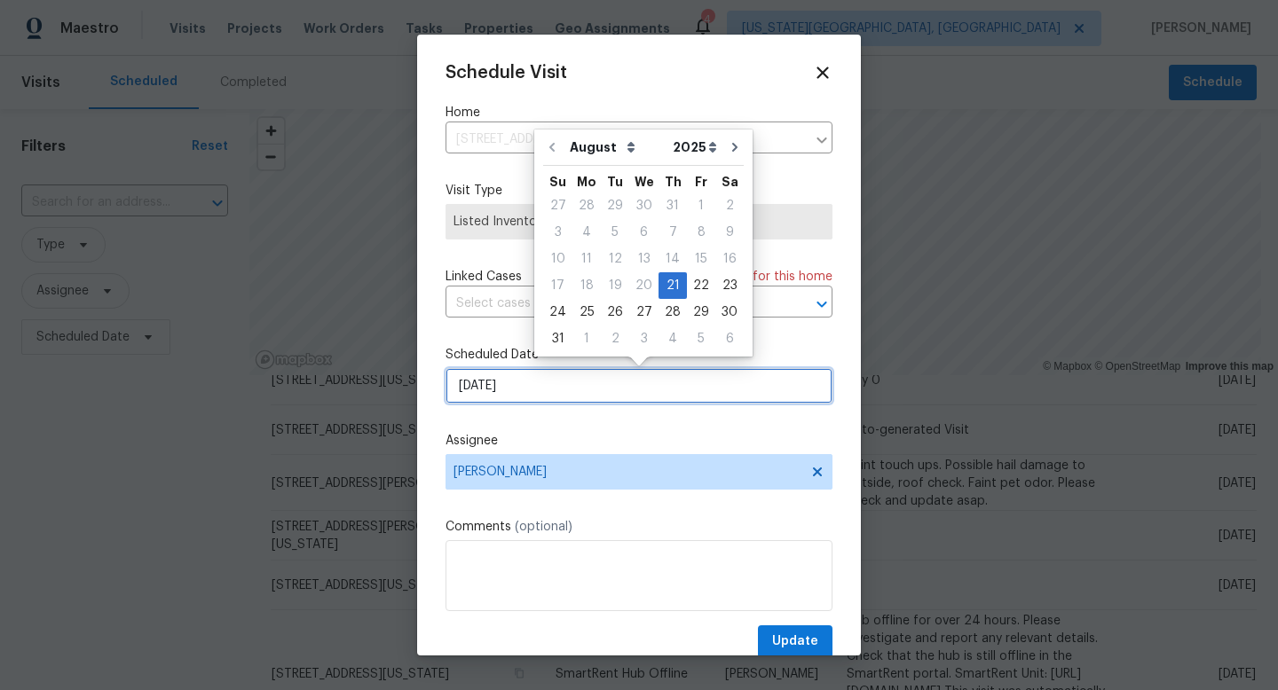
click at [520, 393] on input "[DATE]" at bounding box center [639, 385] width 387 height 35
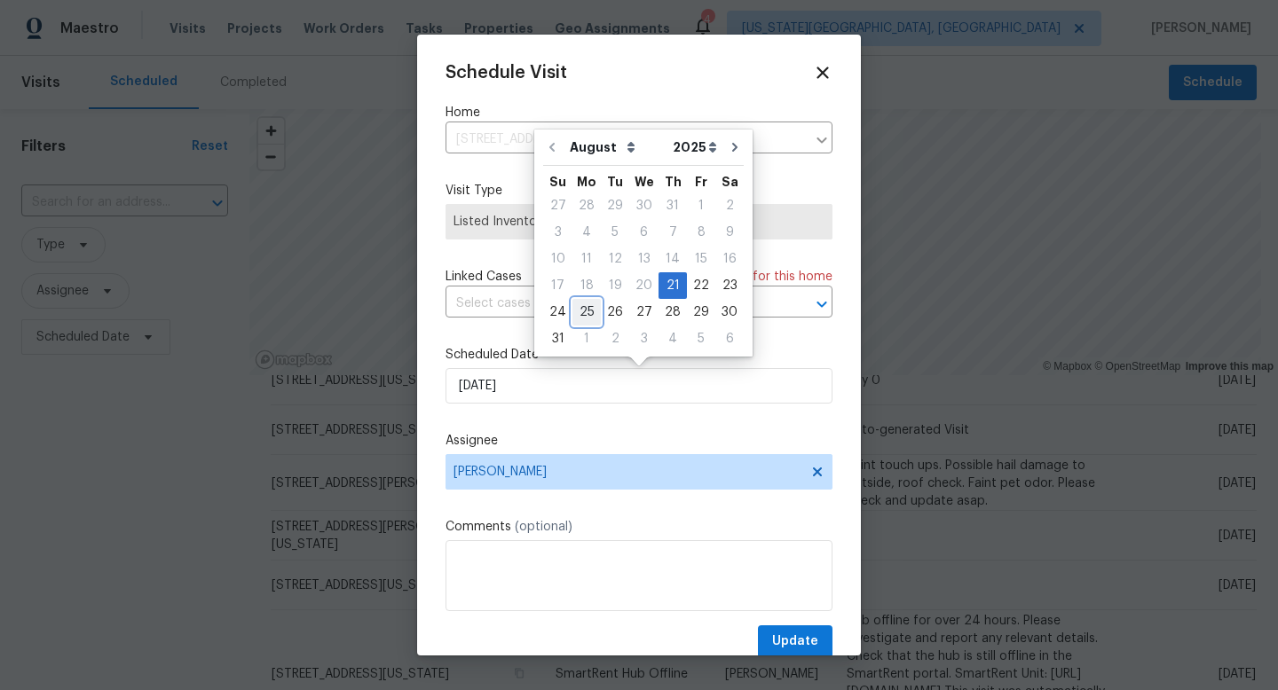
click at [583, 311] on div "25" at bounding box center [586, 312] width 28 height 25
type input "8/25/2025"
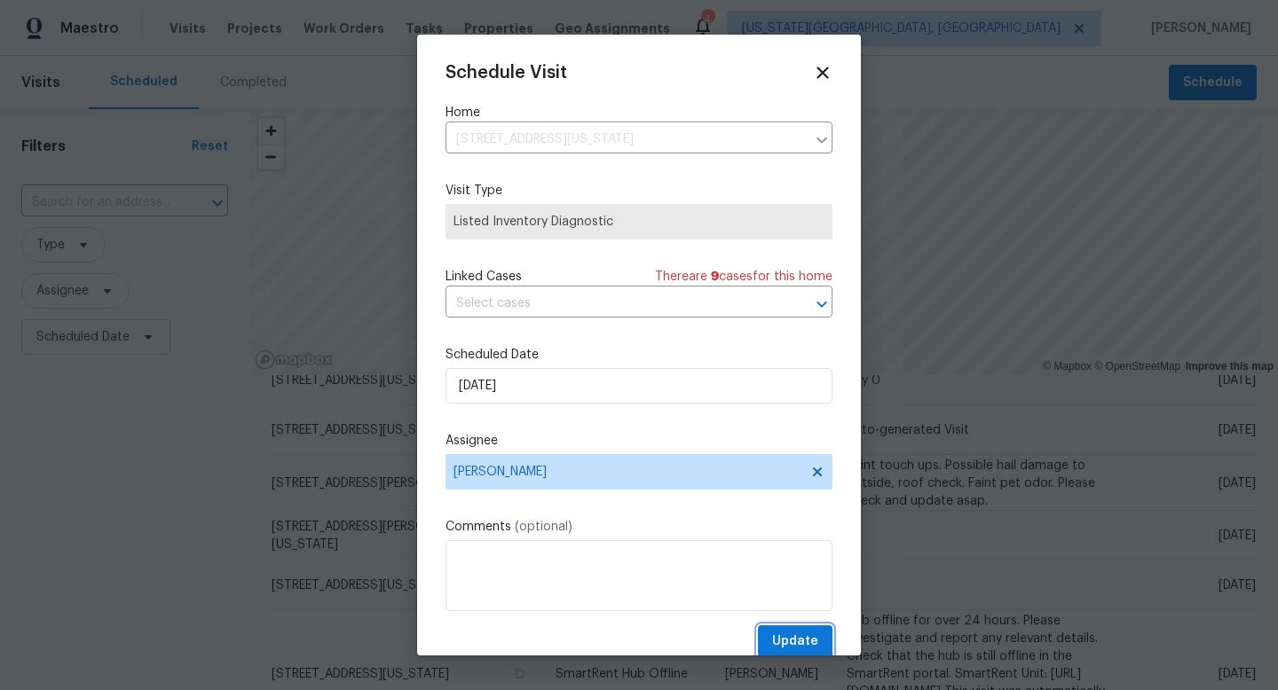
click at [798, 640] on span "Update" at bounding box center [795, 642] width 46 height 22
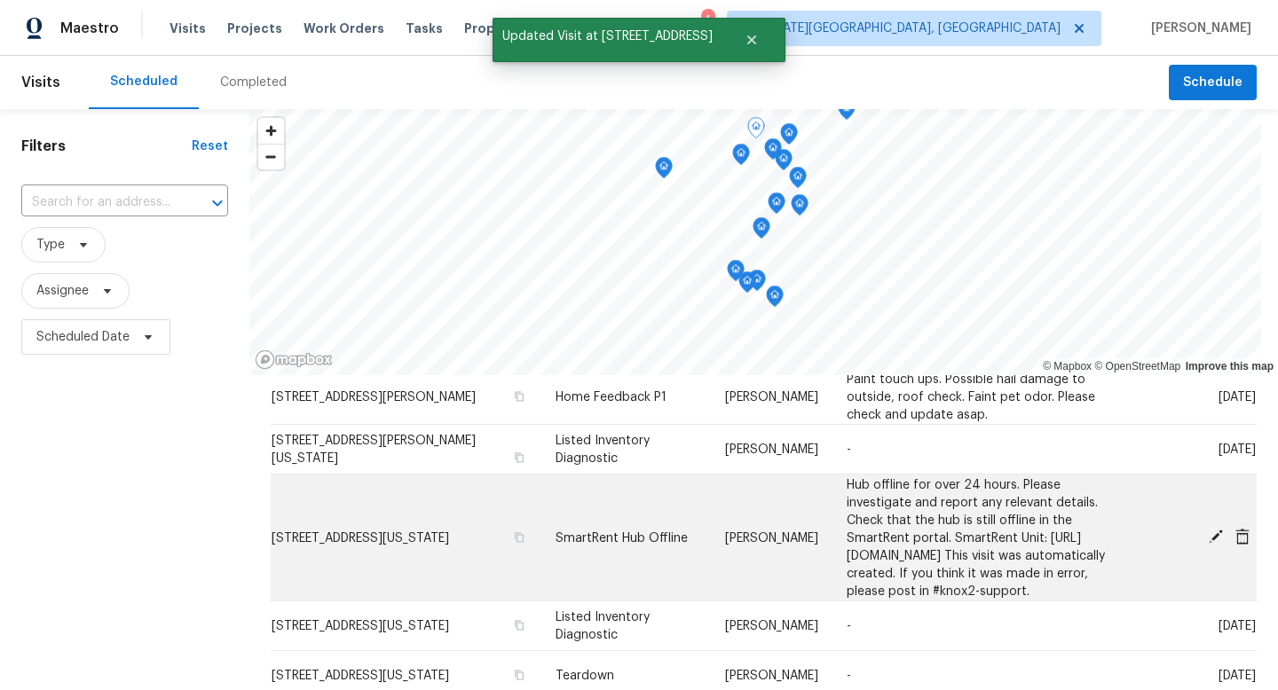
scroll to position [380, 0]
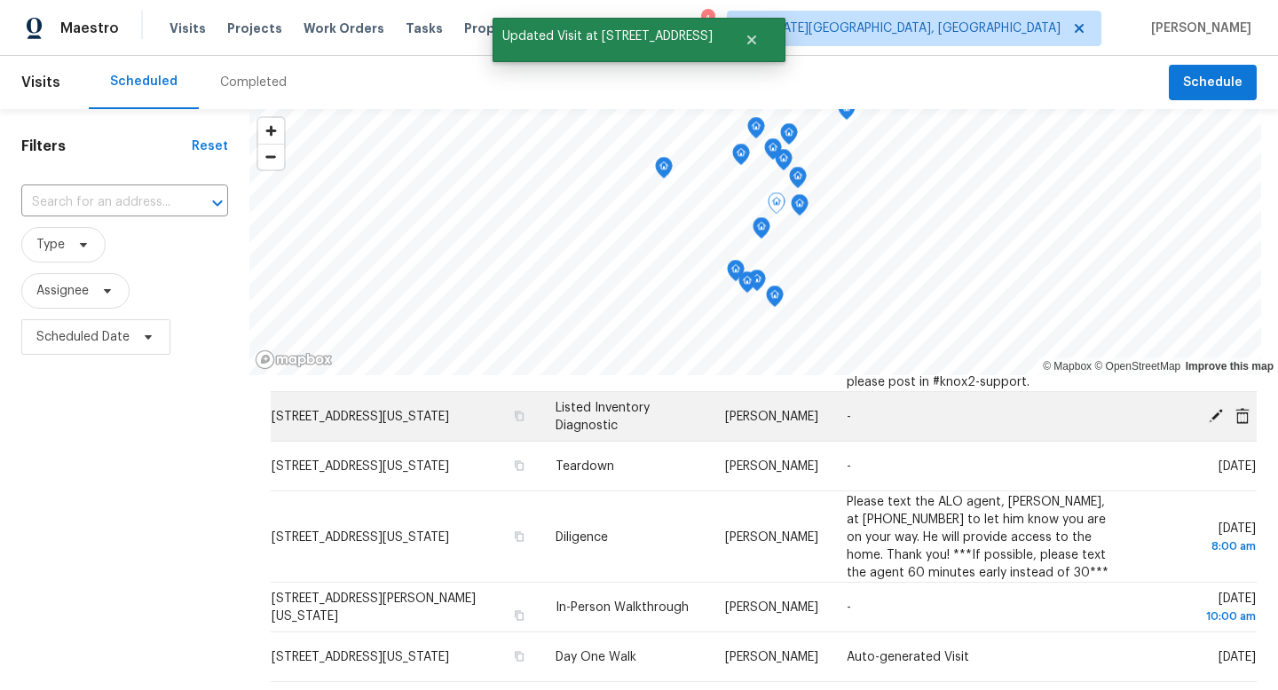
click at [1214, 422] on icon at bounding box center [1216, 415] width 14 height 14
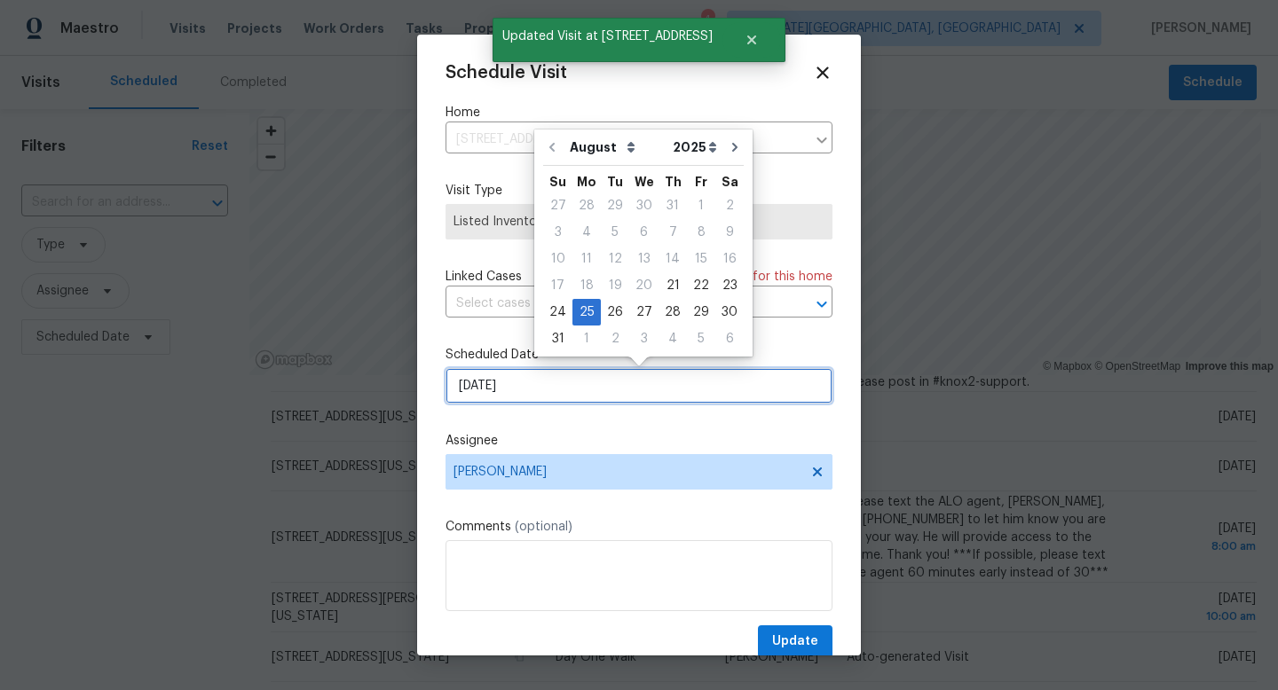
click at [565, 383] on input "8/25/2025" at bounding box center [639, 385] width 387 height 35
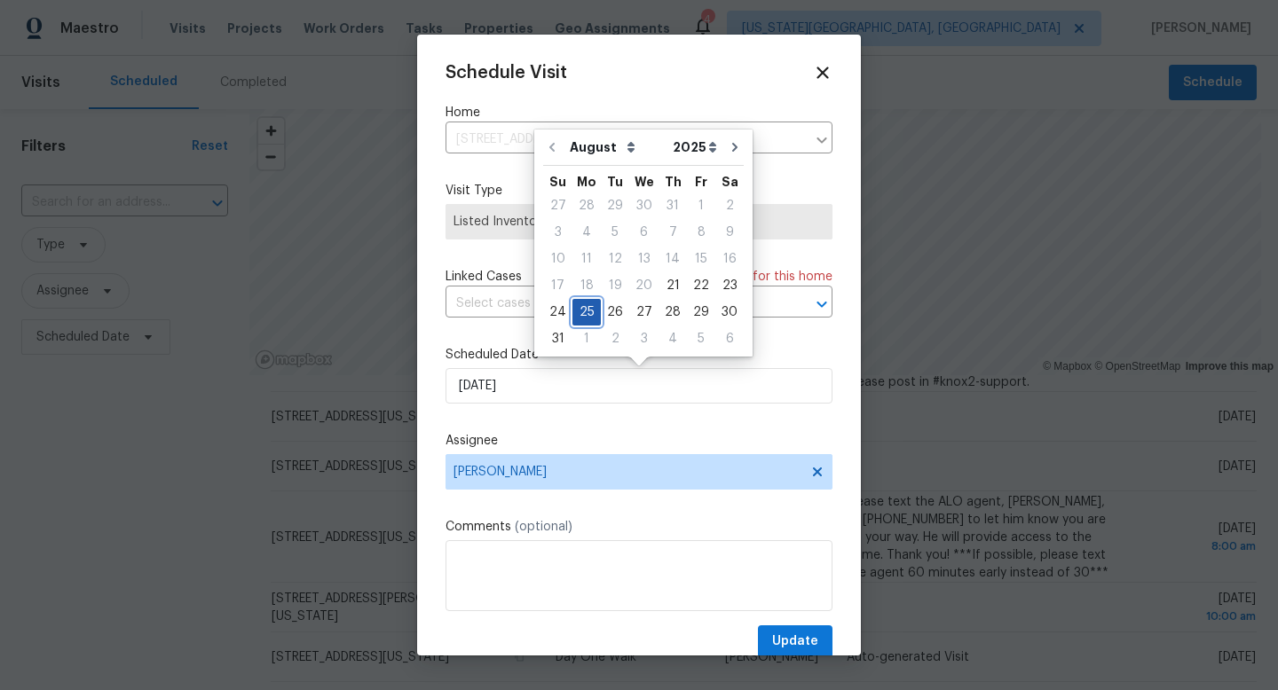
click at [583, 317] on div "25" at bounding box center [586, 312] width 28 height 25
click at [798, 639] on span "Update" at bounding box center [795, 642] width 46 height 22
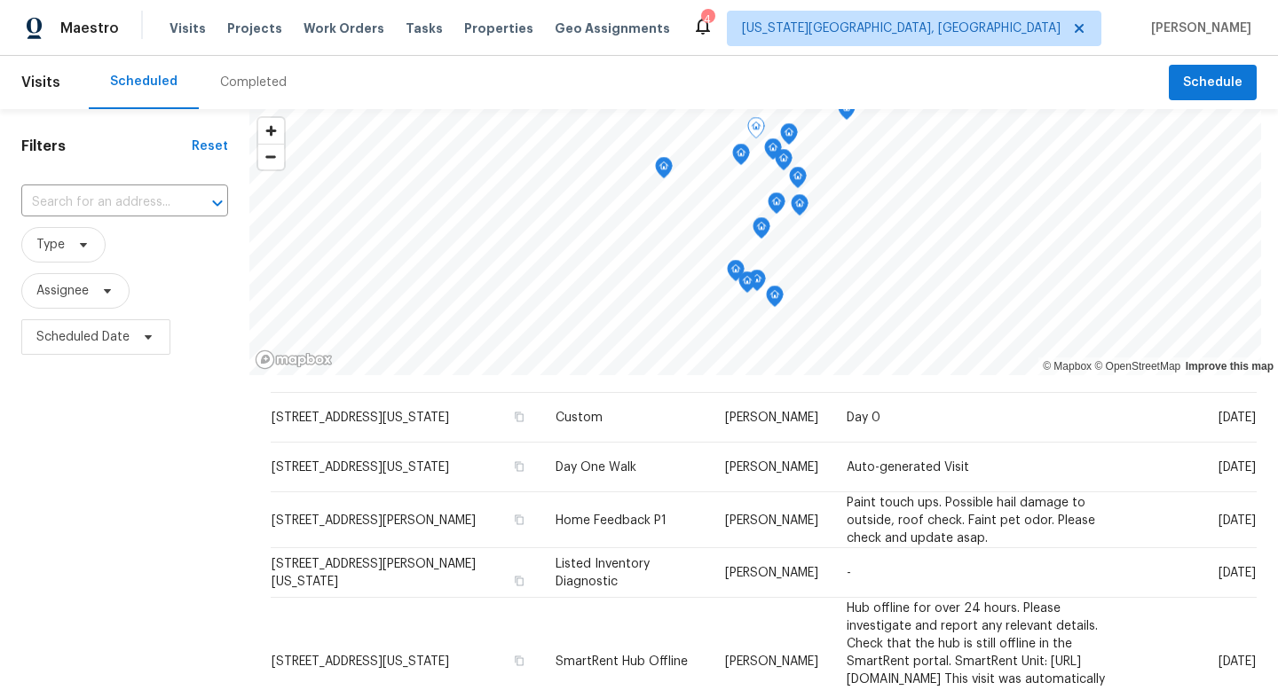
scroll to position [41, 0]
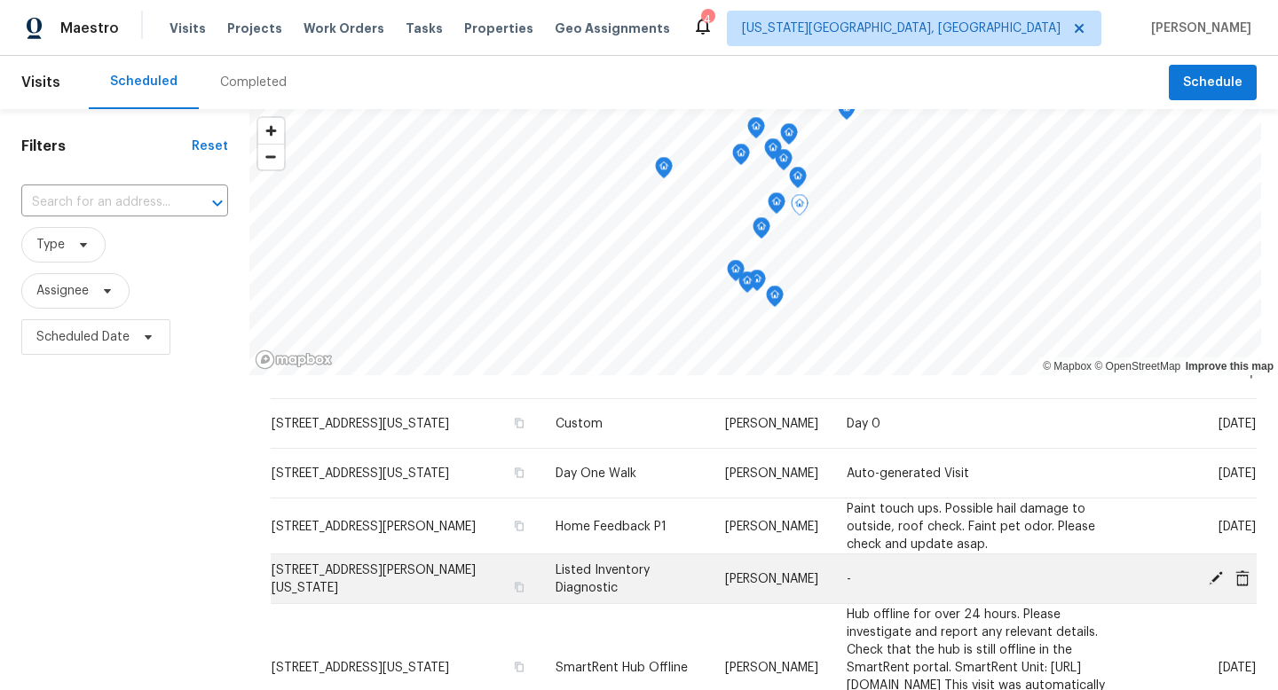
click at [1214, 572] on icon at bounding box center [1216, 578] width 16 height 16
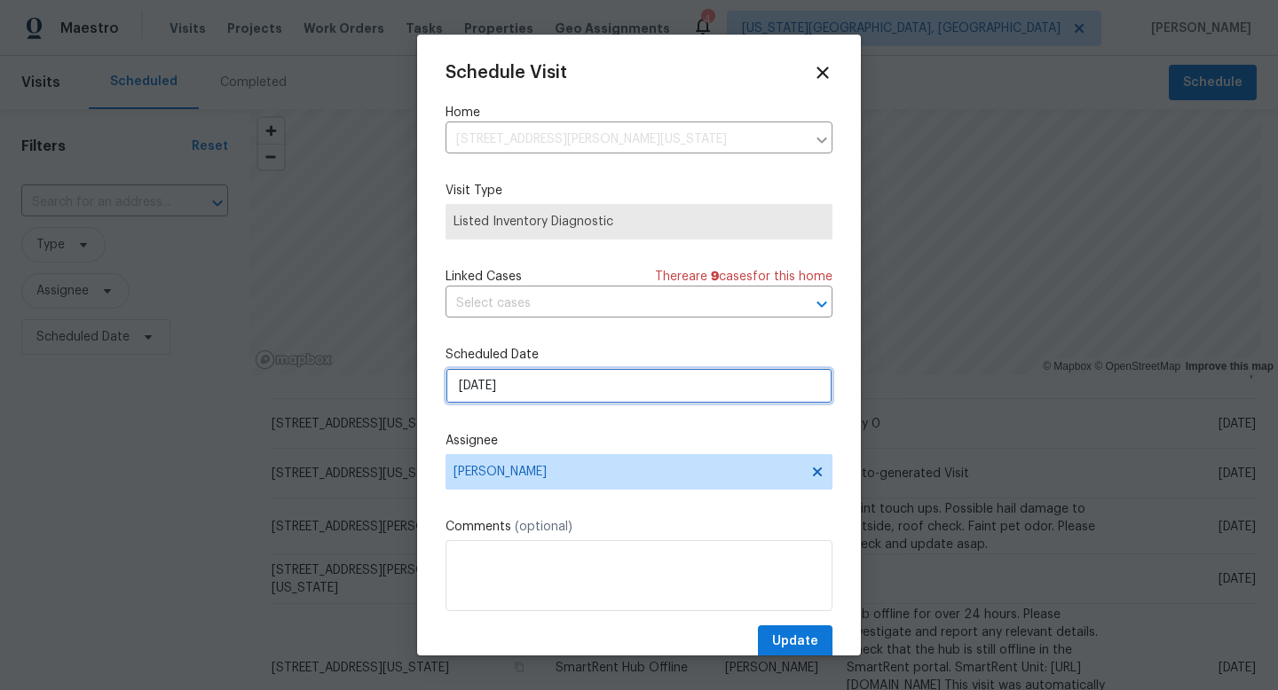
click at [548, 395] on input "[DATE]" at bounding box center [639, 385] width 387 height 35
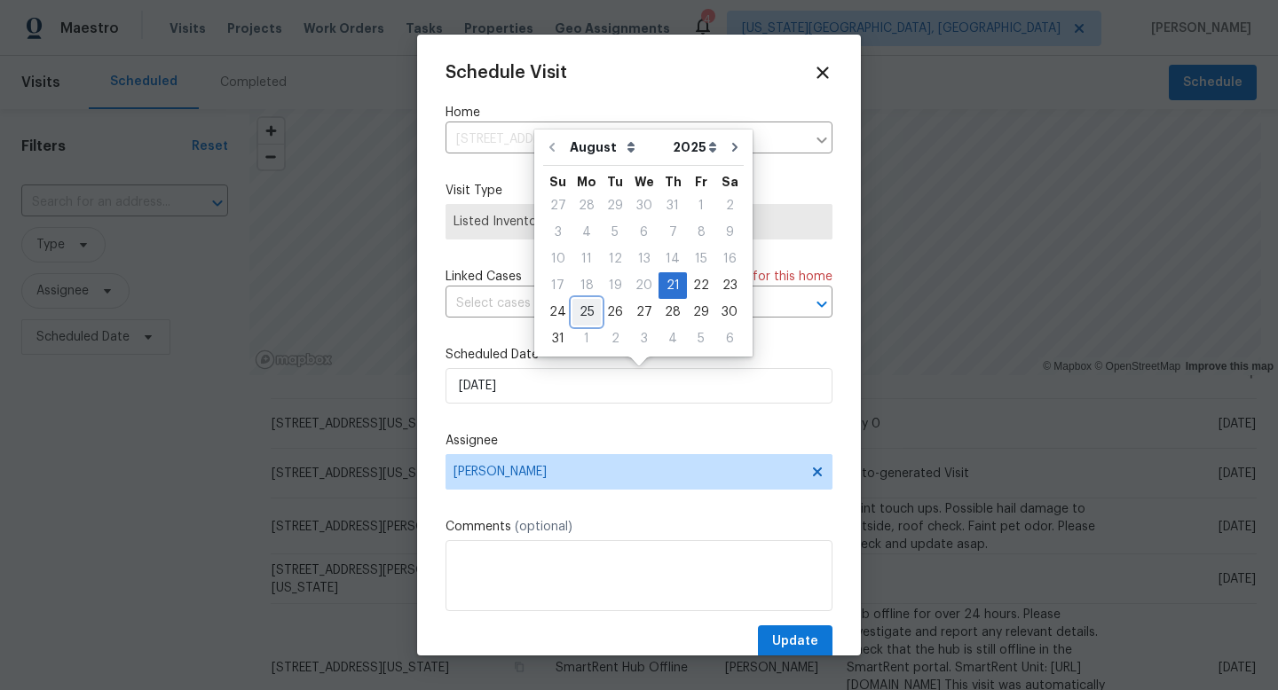
click at [583, 304] on div "25" at bounding box center [586, 312] width 28 height 25
type input "8/25/2025"
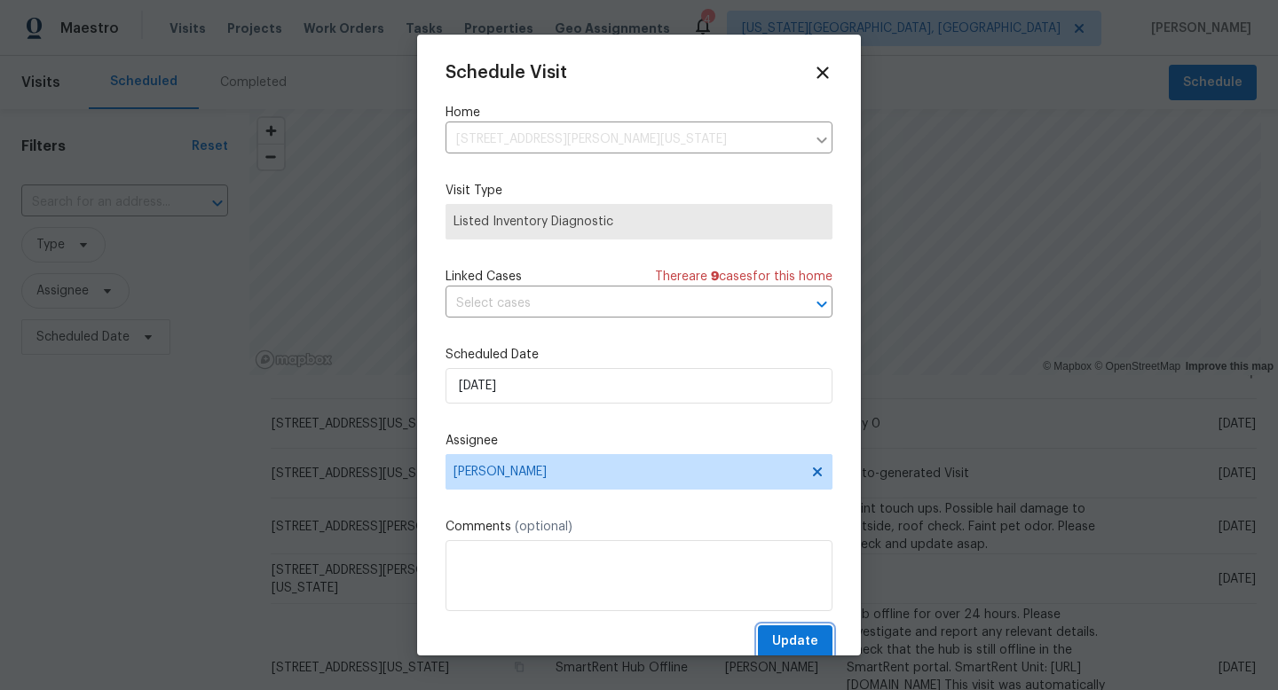
click at [808, 636] on span "Update" at bounding box center [795, 642] width 46 height 22
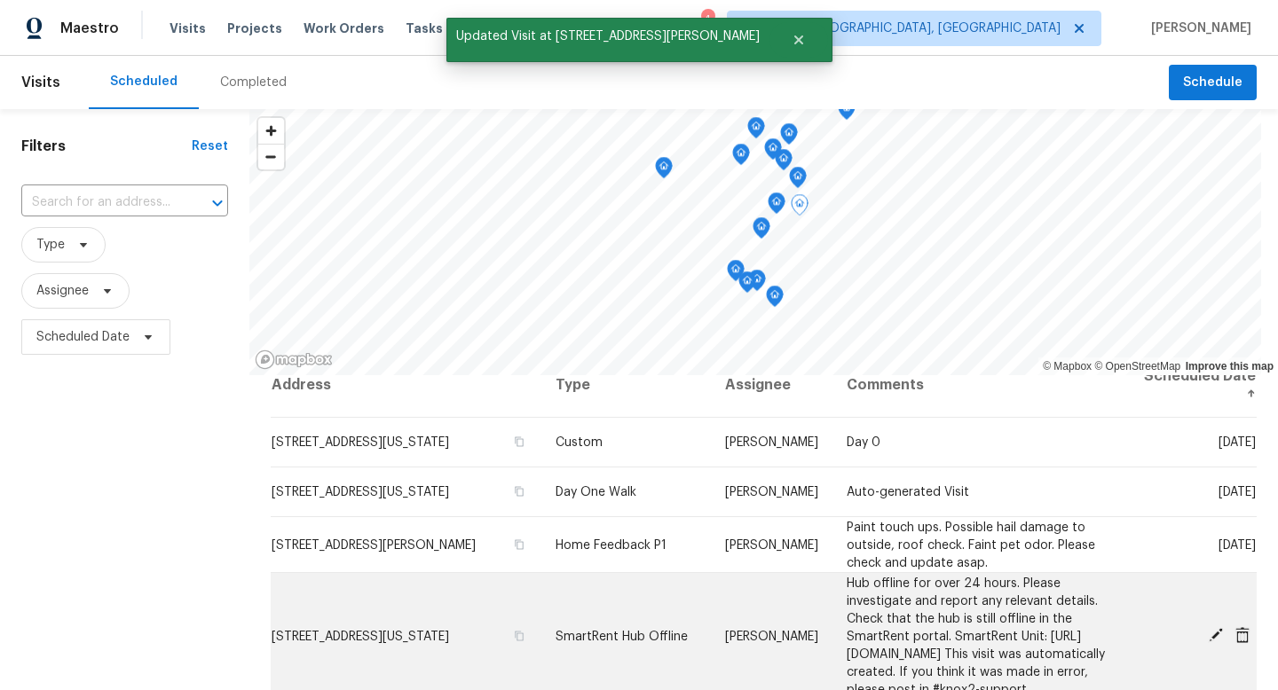
scroll to position [0, 0]
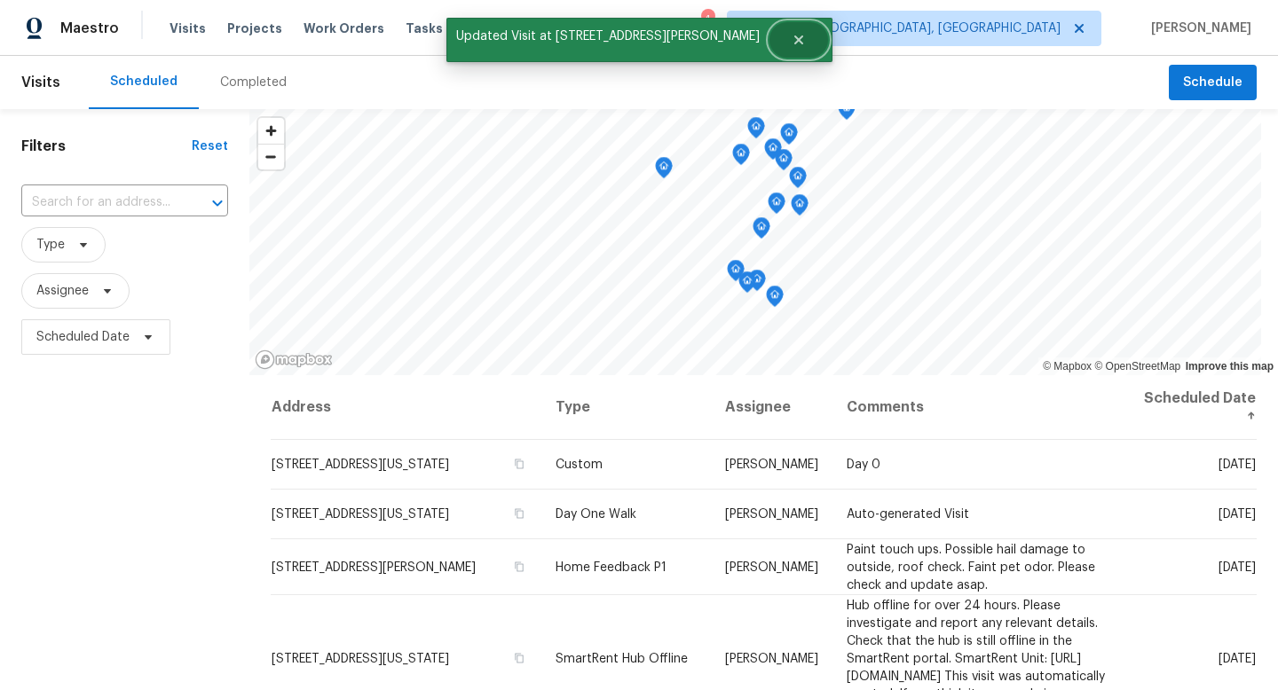
click at [793, 41] on icon "Close" at bounding box center [797, 39] width 9 height 9
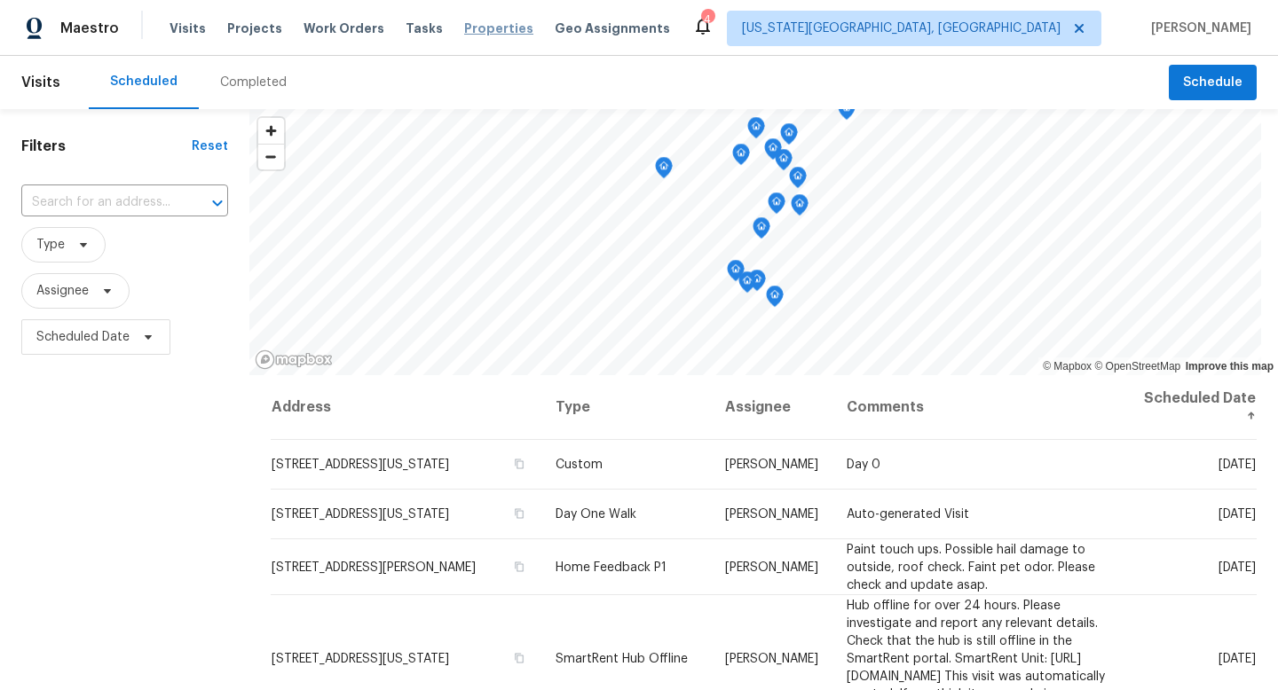
click at [493, 24] on span "Properties" at bounding box center [498, 29] width 69 height 18
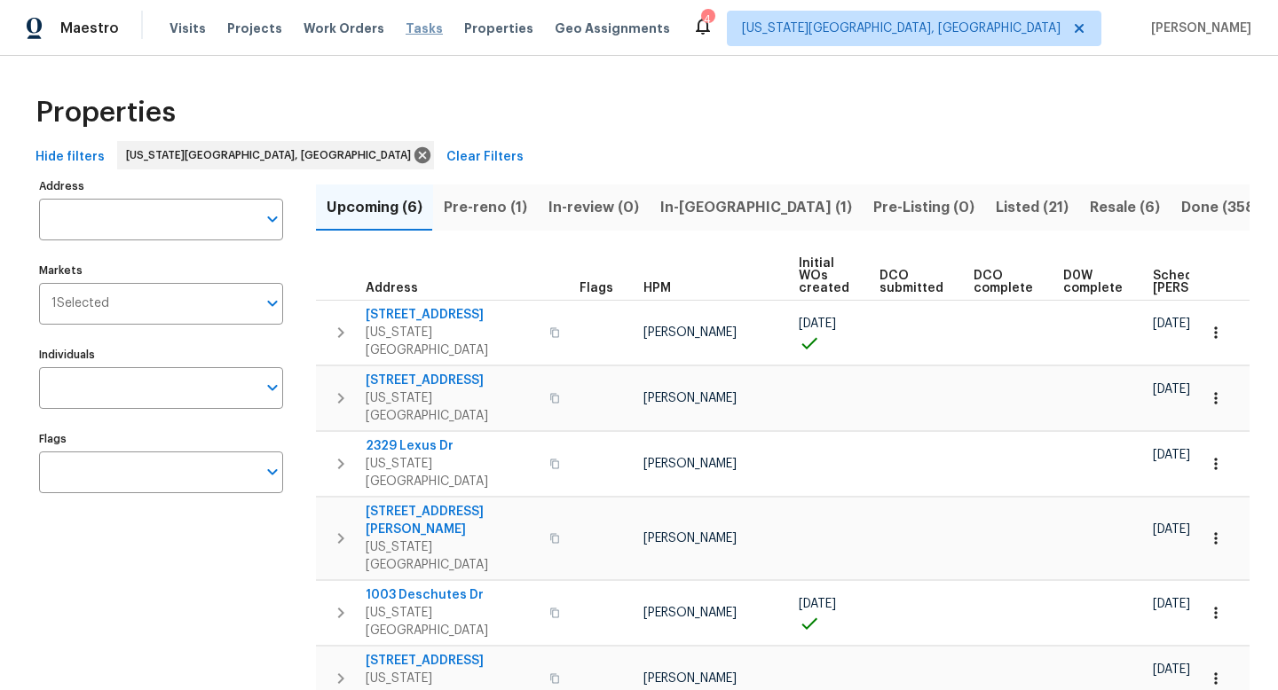
click at [406, 28] on span "Tasks" at bounding box center [424, 28] width 37 height 12
